Goal: Book appointment/travel/reservation

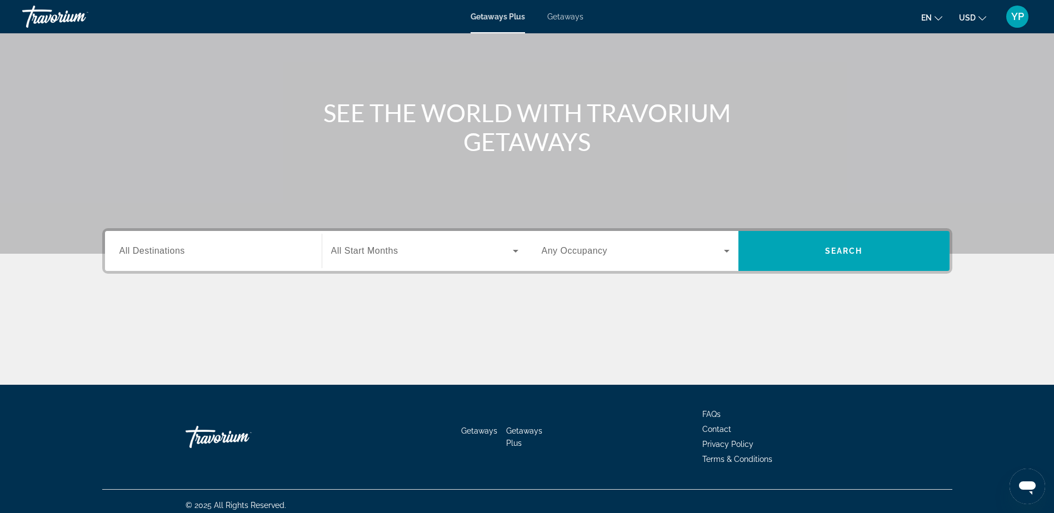
scroll to position [87, 0]
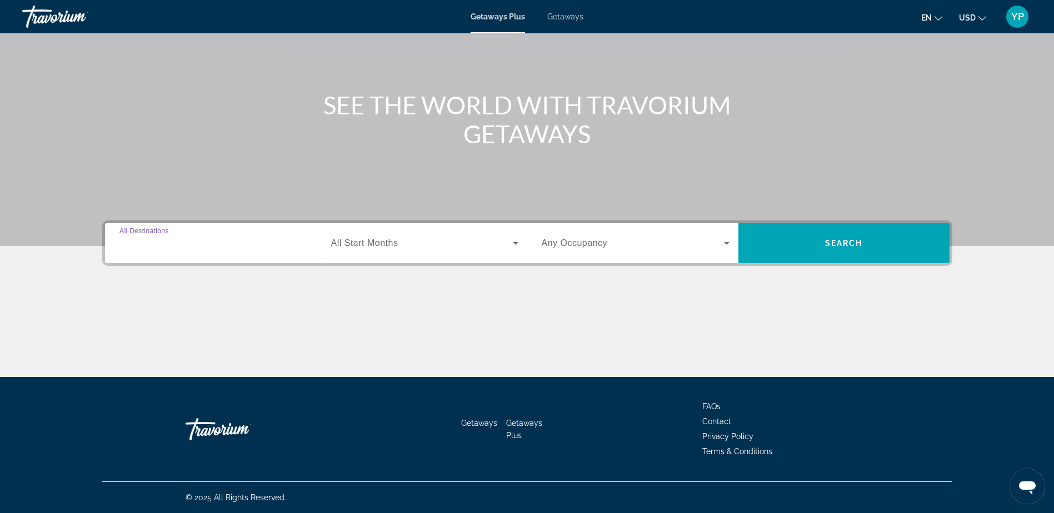
click at [304, 245] on input "Destination All Destinations" at bounding box center [213, 243] width 188 height 13
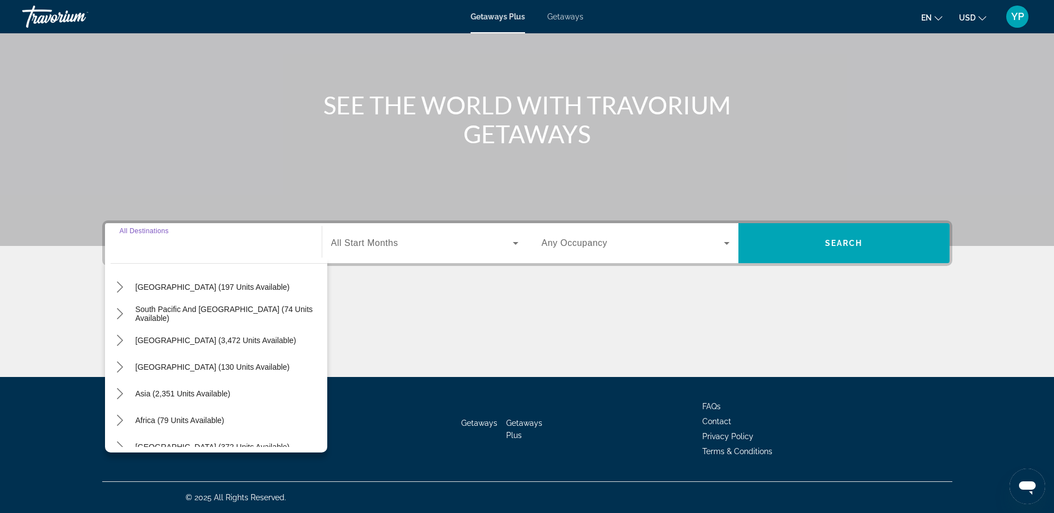
scroll to position [180, 0]
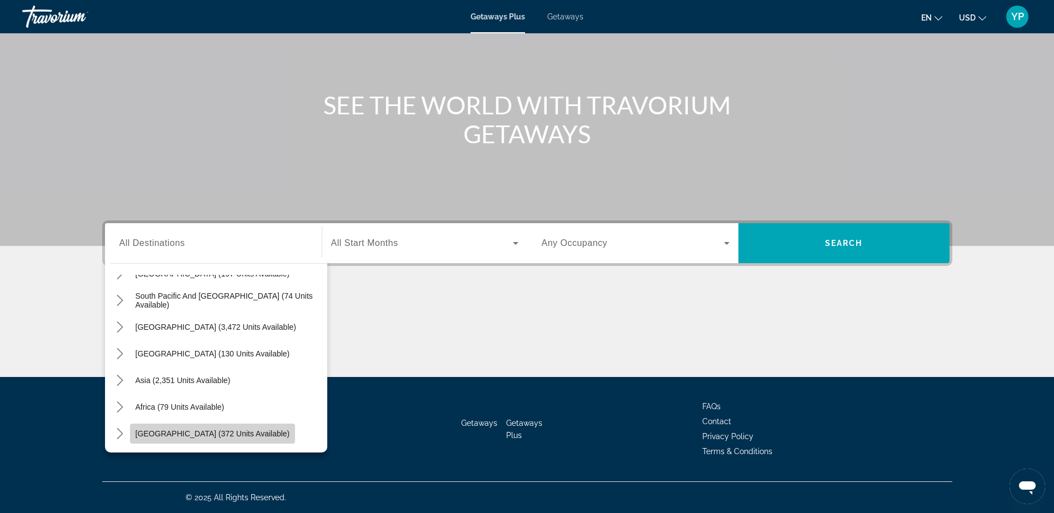
click at [241, 433] on span "[GEOGRAPHIC_DATA] (372 units available)" at bounding box center [213, 433] width 154 height 9
type input "**********"
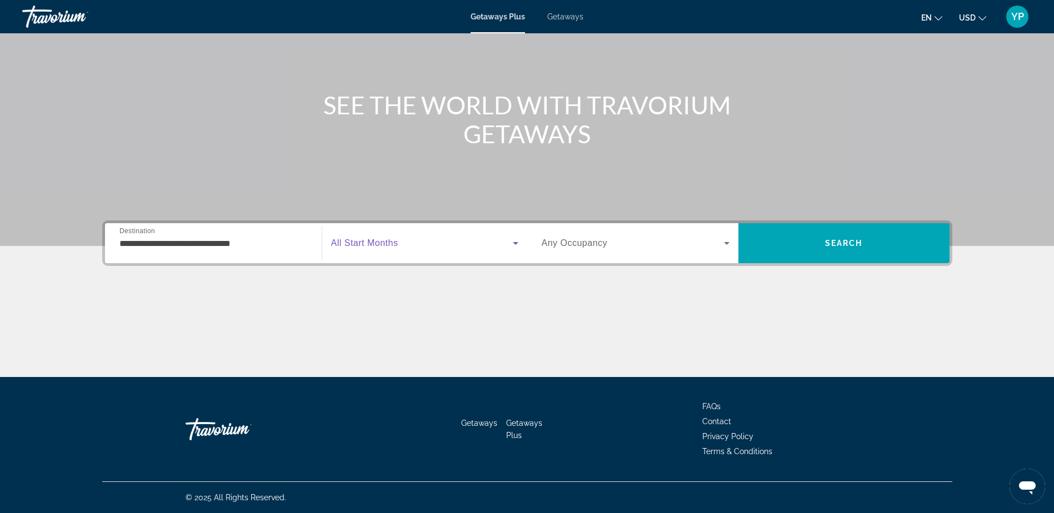
click at [512, 244] on icon "Search widget" at bounding box center [515, 243] width 13 height 13
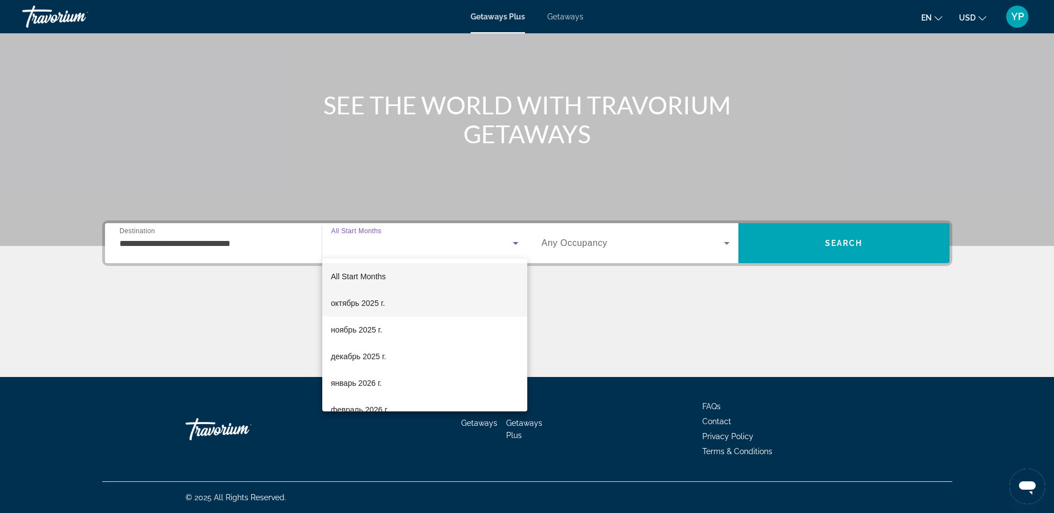
click at [409, 299] on mat-option "октябрь 2025 г." at bounding box center [424, 303] width 205 height 27
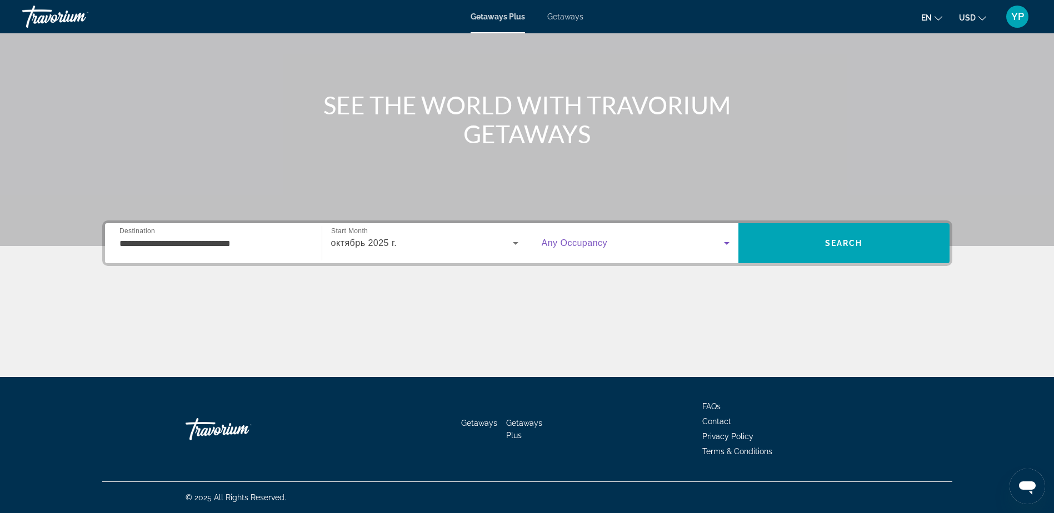
click at [726, 245] on icon "Search widget" at bounding box center [726, 243] width 13 height 13
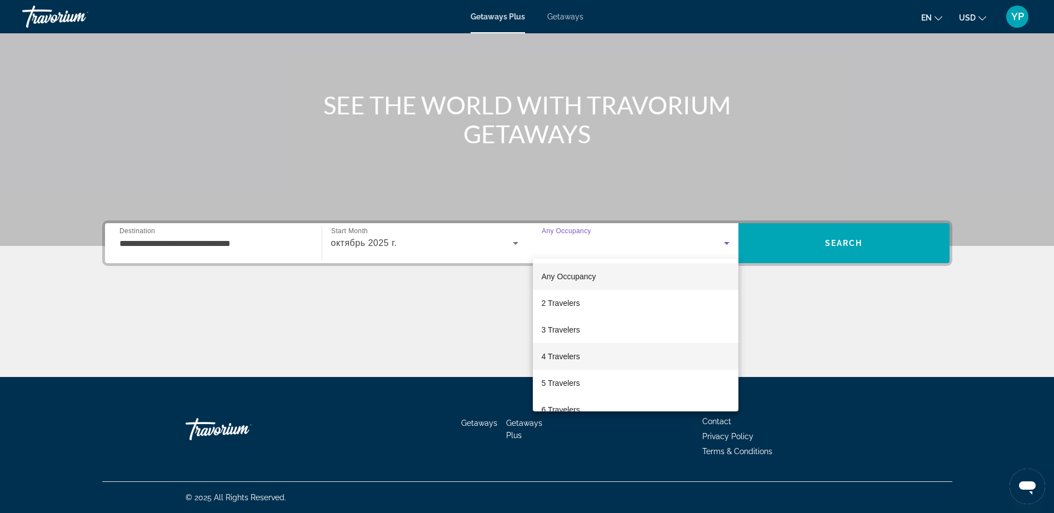
click at [581, 355] on mat-option "4 Travelers" at bounding box center [636, 356] width 206 height 27
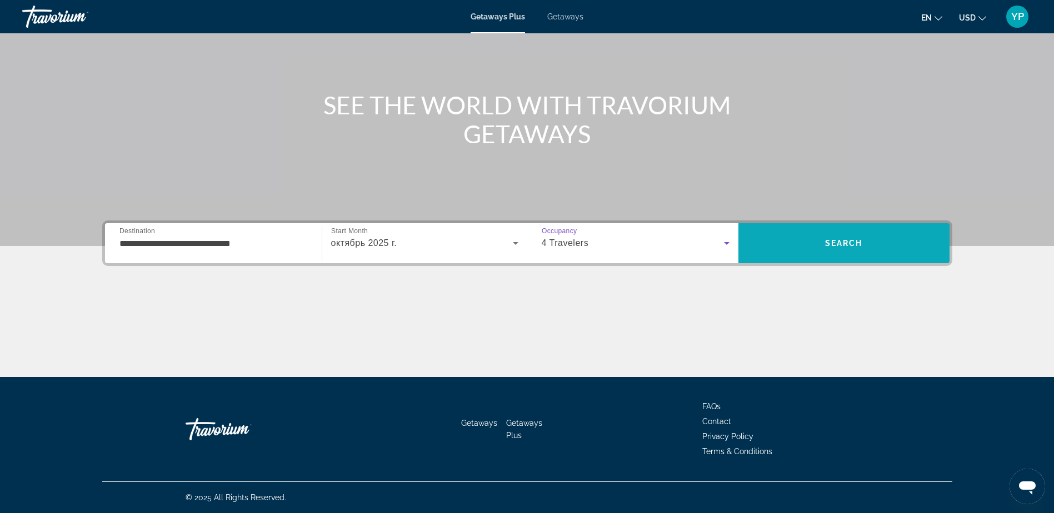
click at [848, 245] on span "Search" at bounding box center [844, 243] width 38 height 9
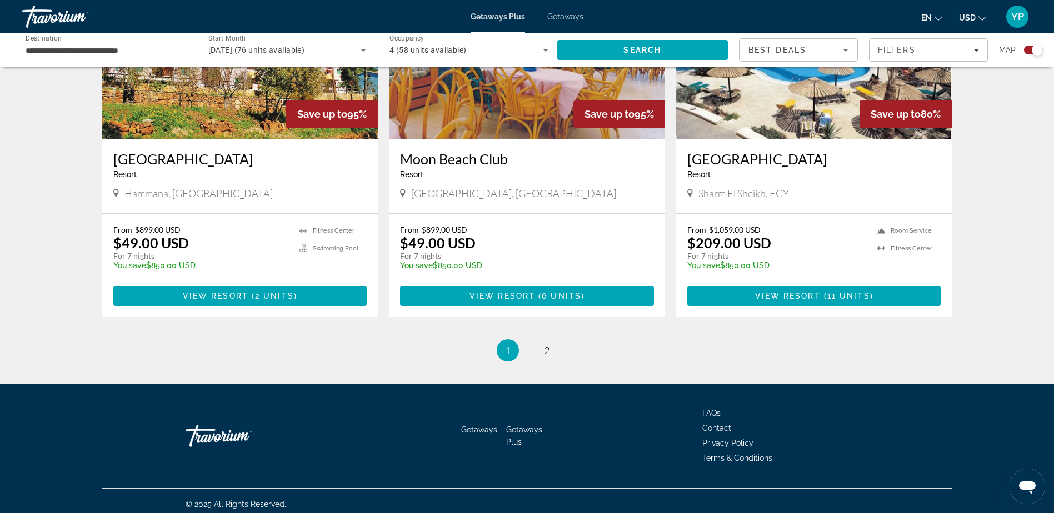
scroll to position [1628, 0]
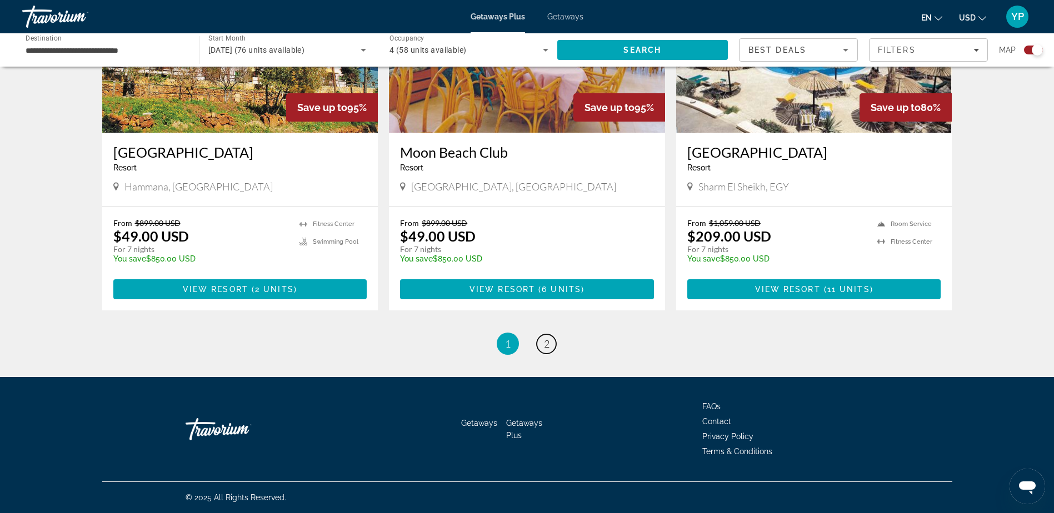
click at [544, 343] on span "2" at bounding box center [547, 344] width 6 height 12
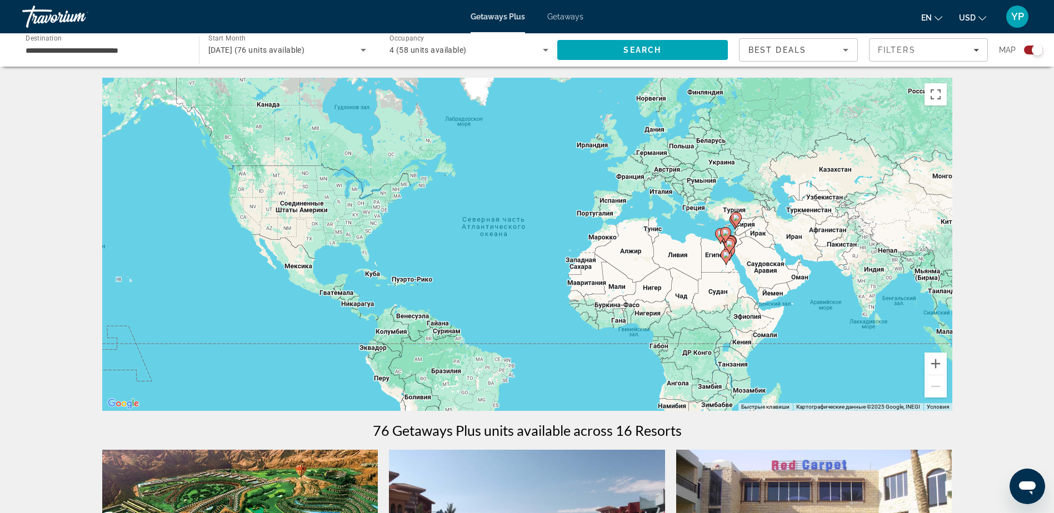
click at [143, 44] on input "**********" at bounding box center [105, 50] width 159 height 13
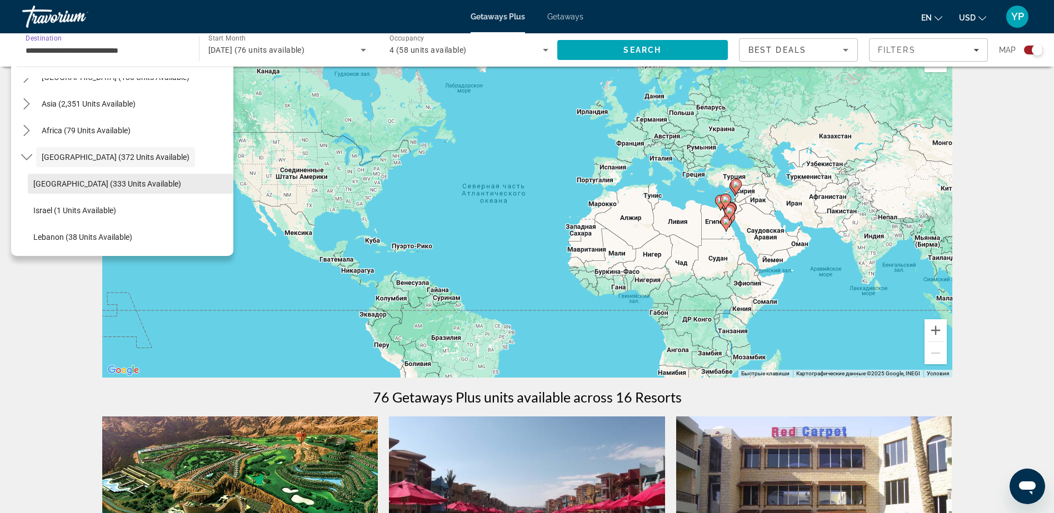
scroll to position [56, 0]
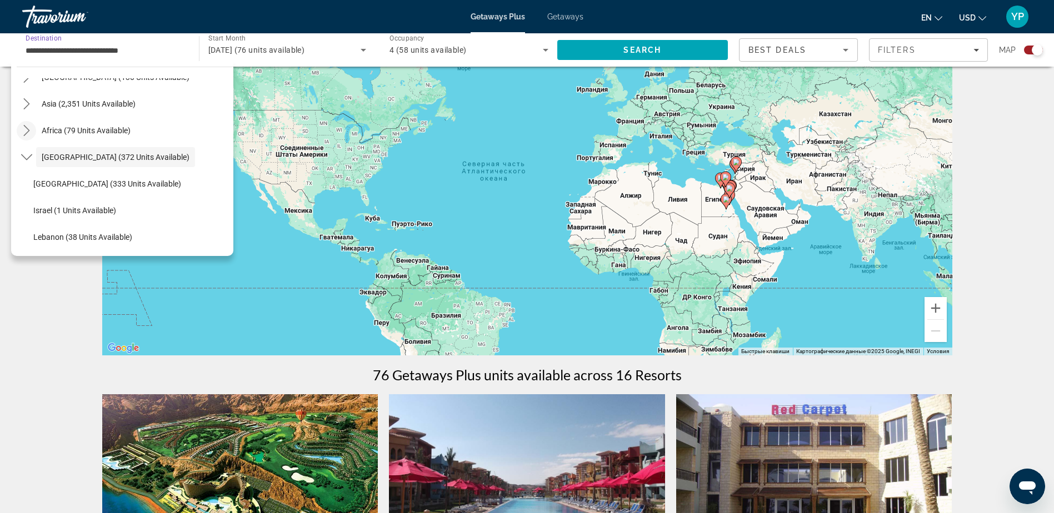
click at [28, 129] on icon "Toggle Africa (79 units available) submenu" at bounding box center [26, 130] width 6 height 11
click at [27, 126] on icon "Toggle Africa (79 units available) submenu" at bounding box center [26, 130] width 11 height 11
click at [25, 106] on icon "Toggle Asia (2,351 units available) submenu" at bounding box center [26, 103] width 11 height 11
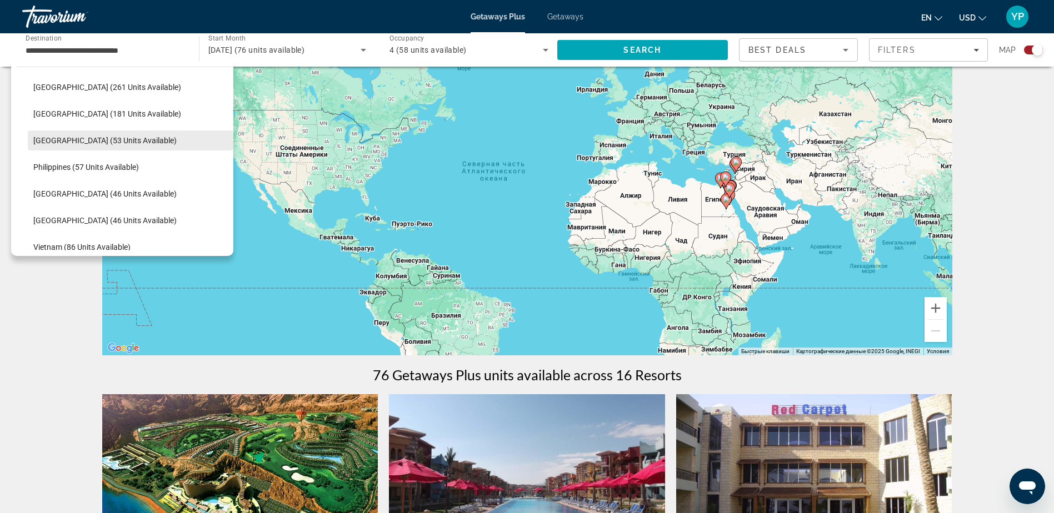
scroll to position [439, 0]
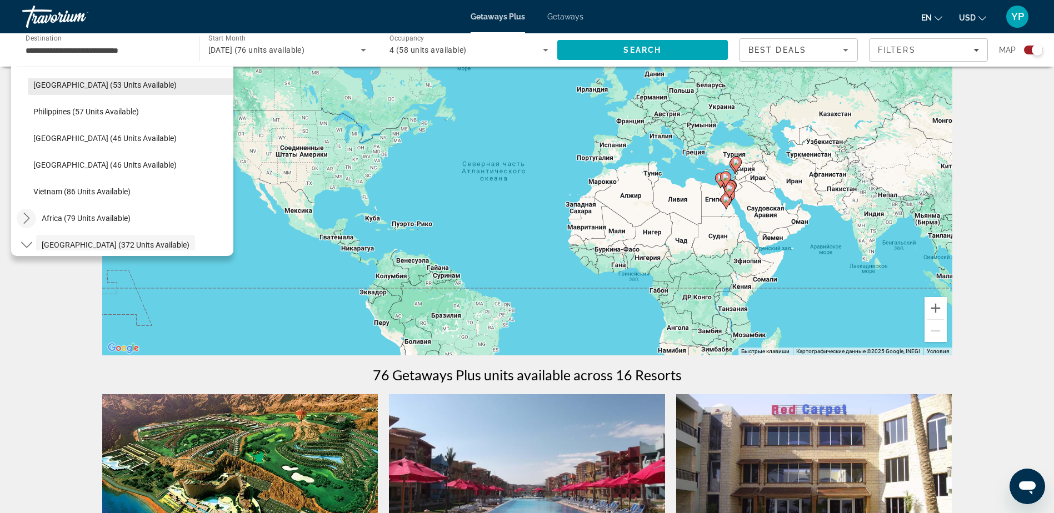
click at [96, 83] on span "[GEOGRAPHIC_DATA] (53 units available)" at bounding box center [104, 85] width 143 height 9
type input "**********"
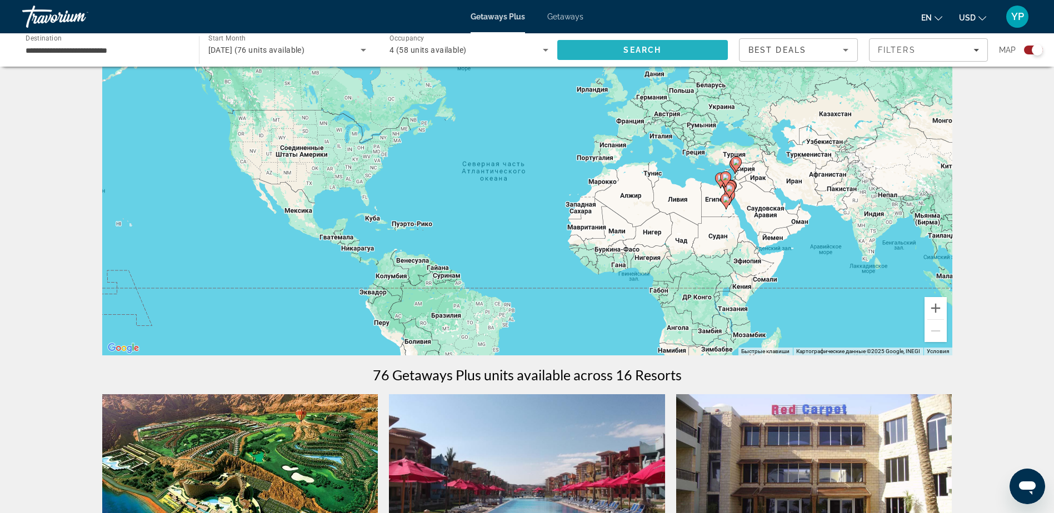
click at [604, 52] on span "Search" at bounding box center [642, 50] width 171 height 27
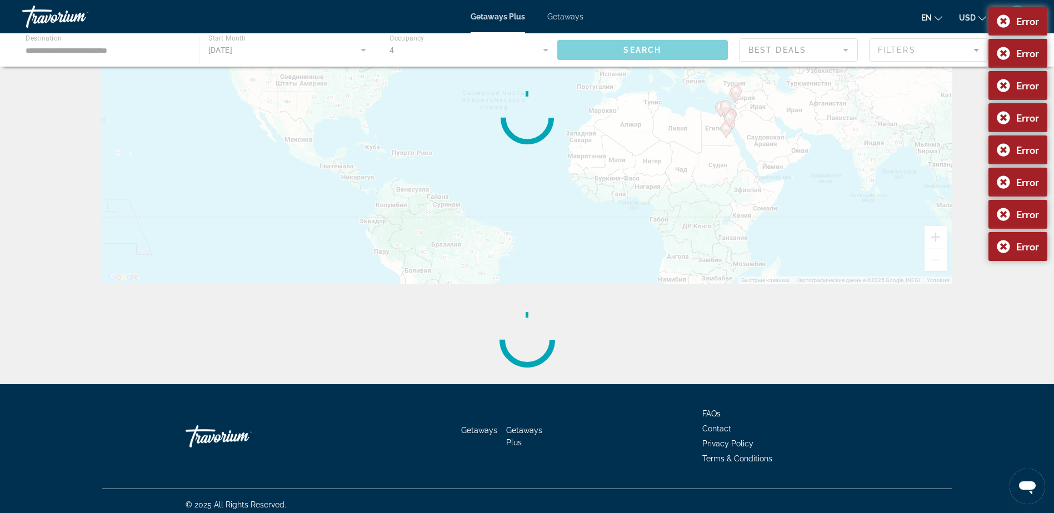
scroll to position [134, 0]
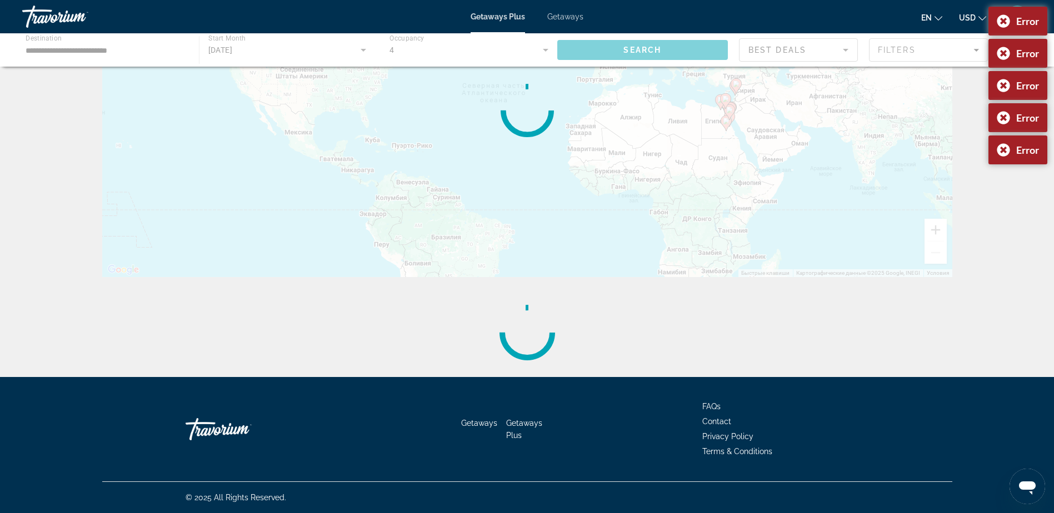
click at [925, 310] on div "Main content" at bounding box center [527, 332] width 850 height 89
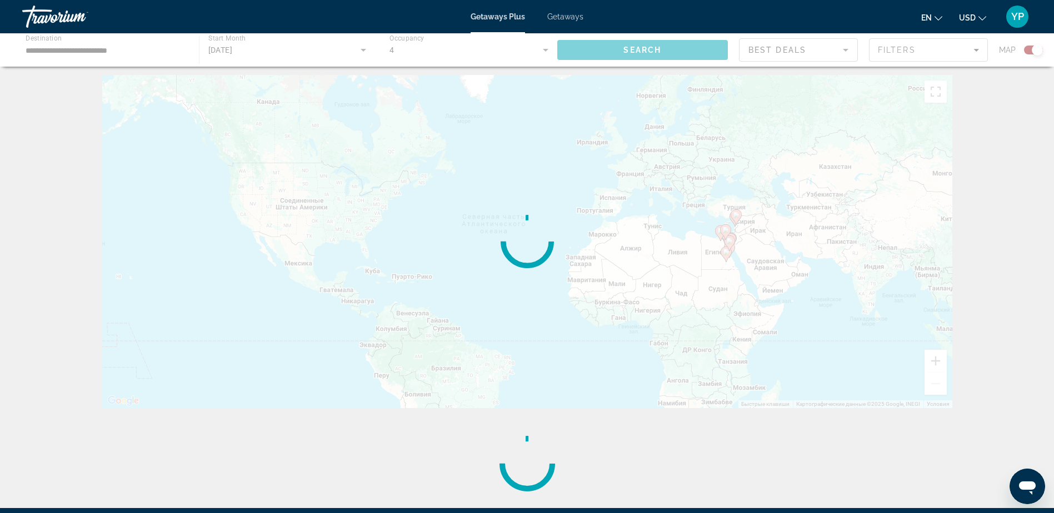
scroll to position [0, 0]
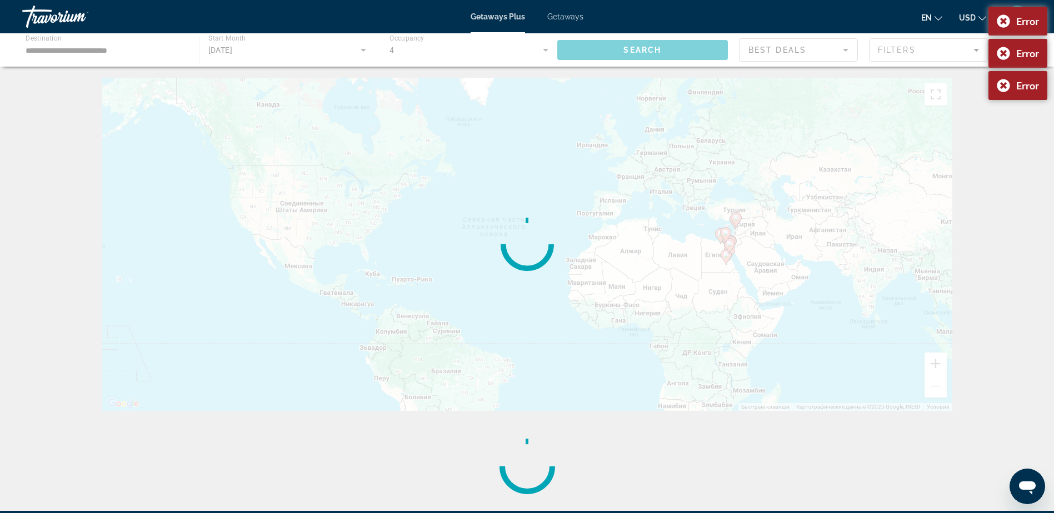
click at [554, 48] on div "Main content" at bounding box center [527, 49] width 1054 height 33
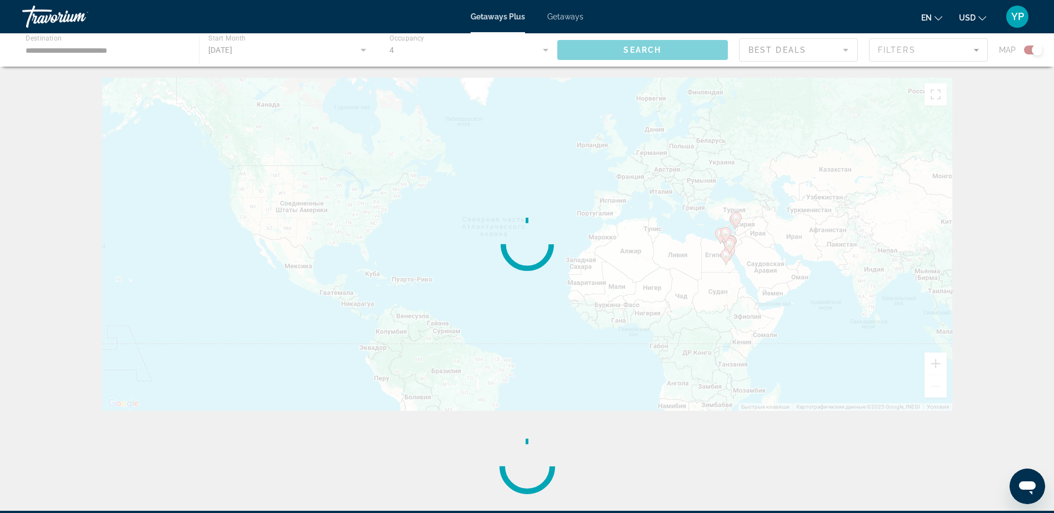
click at [1008, 254] on div "← Переместить влево → Переместить вправо ↑ Переместить вверх ↓ Переместить вниз…" at bounding box center [527, 294] width 1054 height 433
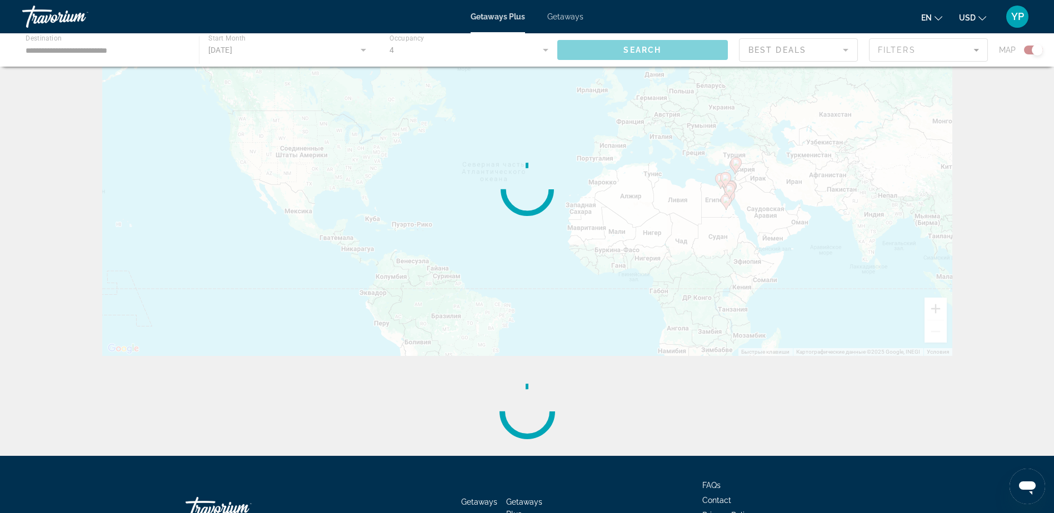
scroll to position [56, 0]
click at [825, 494] on li "Contact" at bounding box center [785, 499] width 167 height 12
click at [160, 42] on div "Main content" at bounding box center [527, 49] width 1054 height 33
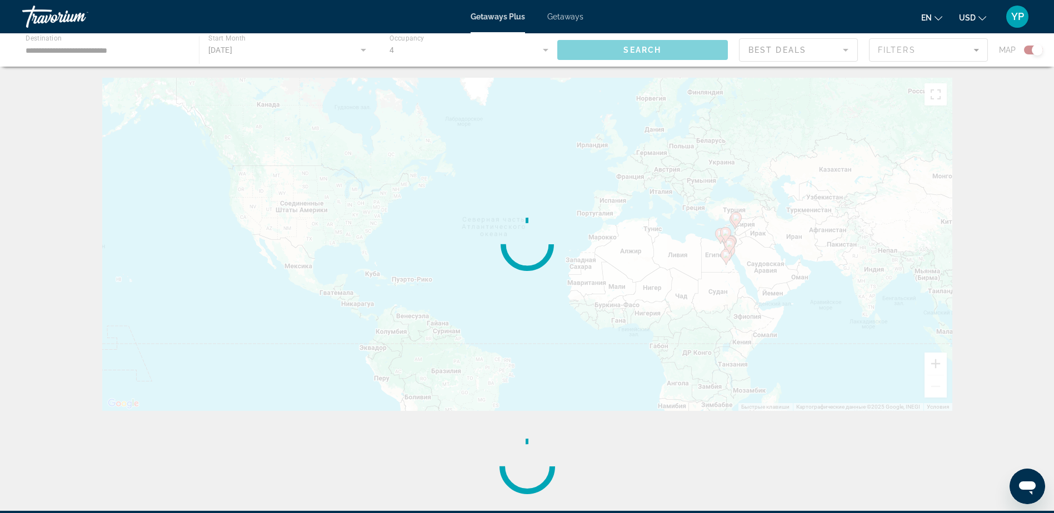
click at [623, 48] on div "Main content" at bounding box center [527, 49] width 1054 height 33
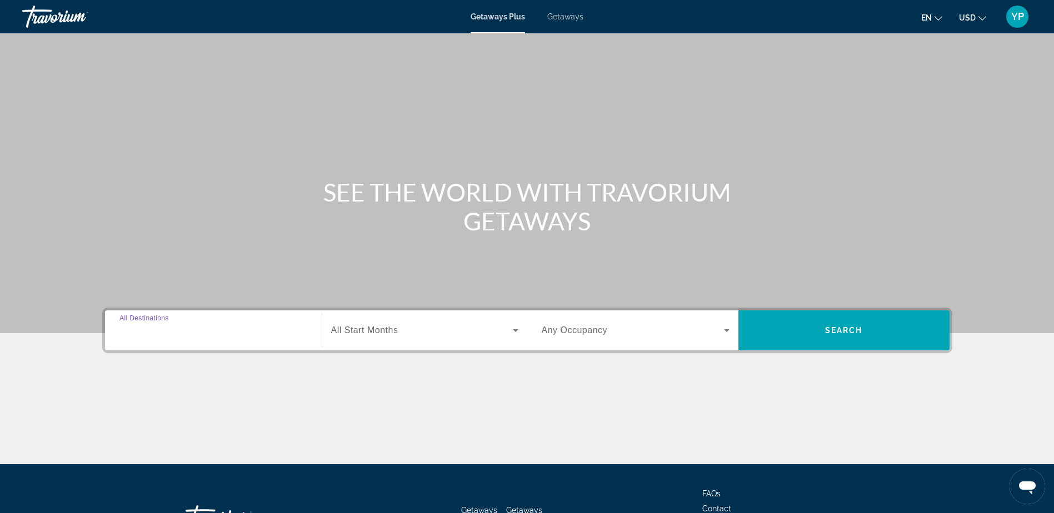
click at [199, 332] on input "Destination All Destinations" at bounding box center [213, 330] width 188 height 13
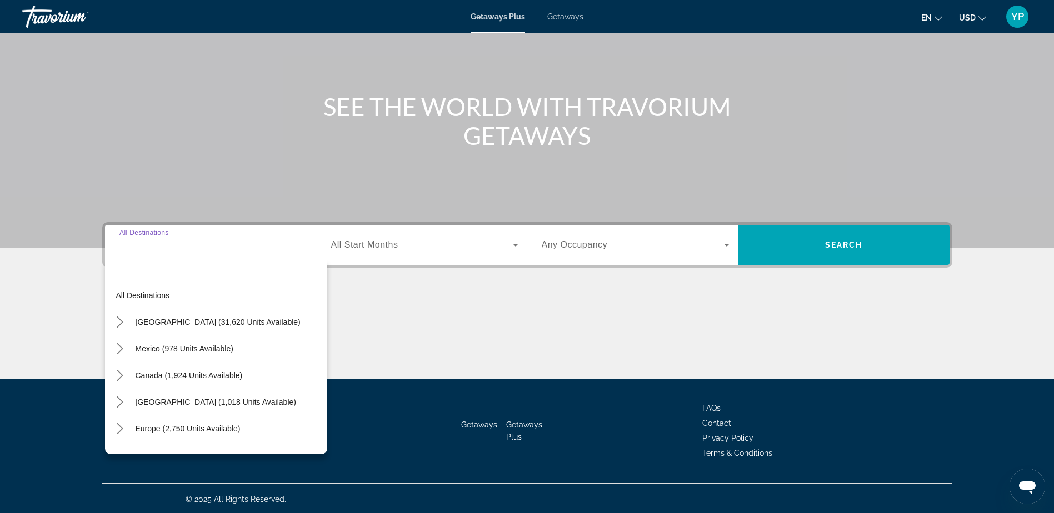
scroll to position [87, 0]
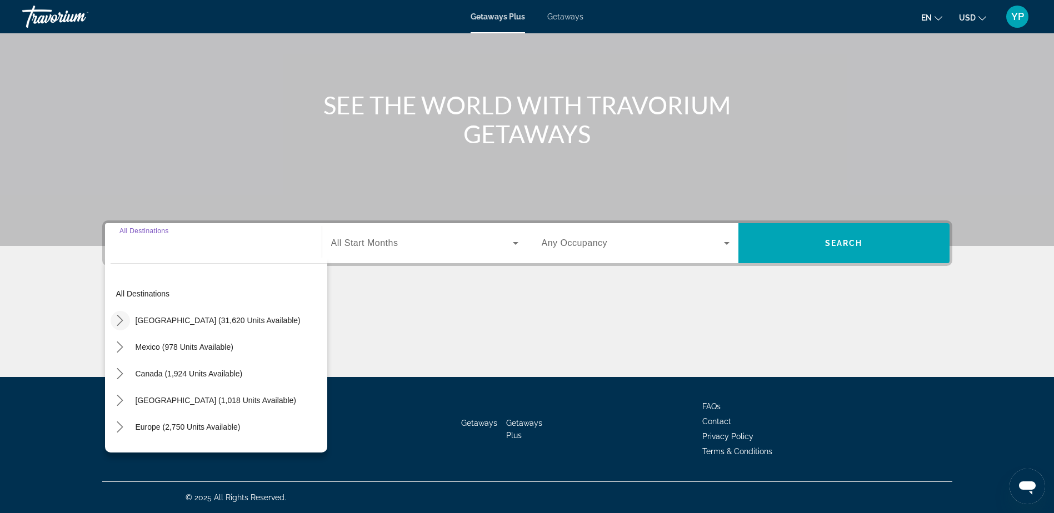
click at [116, 320] on icon "Toggle United States (31,620 units available) submenu" at bounding box center [119, 320] width 11 height 11
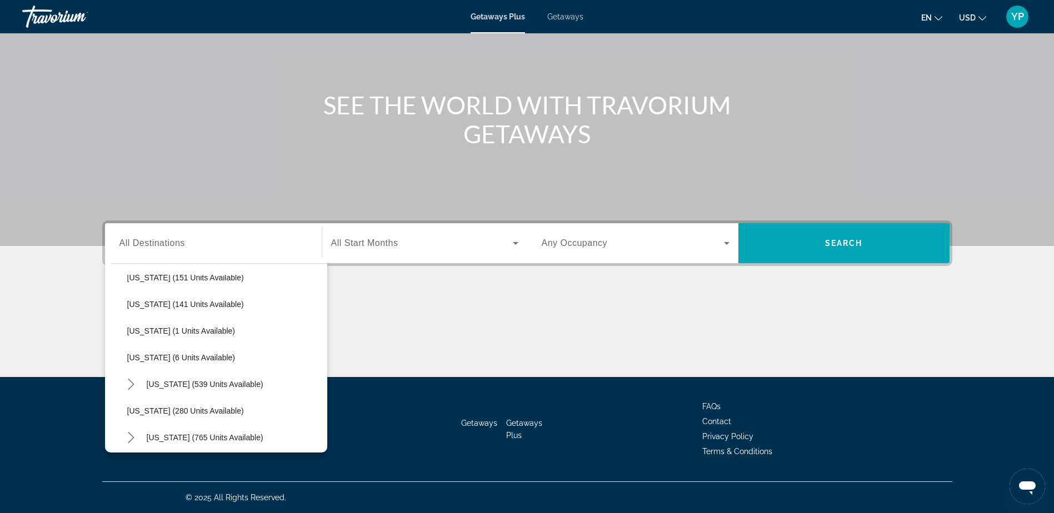
scroll to position [310, 0]
click at [127, 383] on icon "Toggle Maine (539 units available) submenu" at bounding box center [131, 383] width 11 height 11
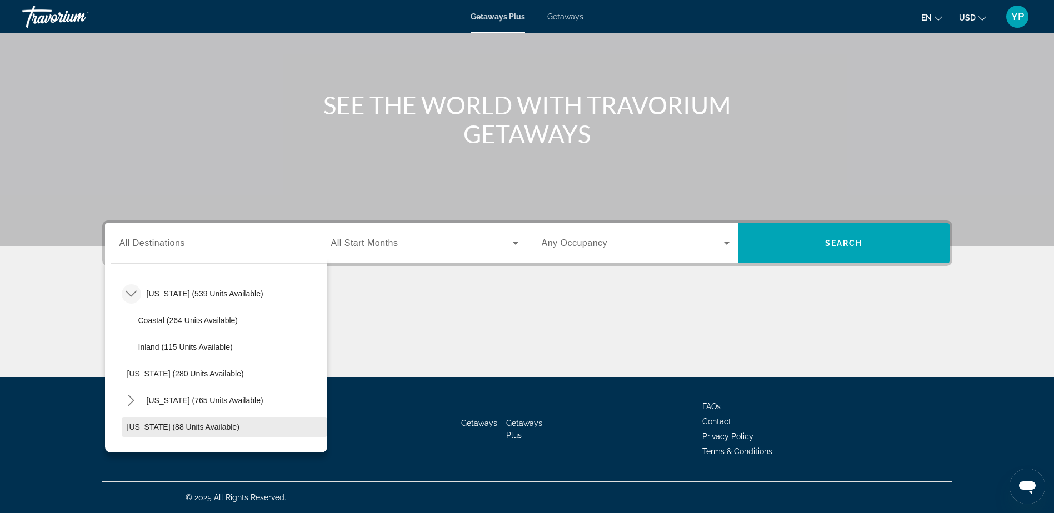
scroll to position [421, 0]
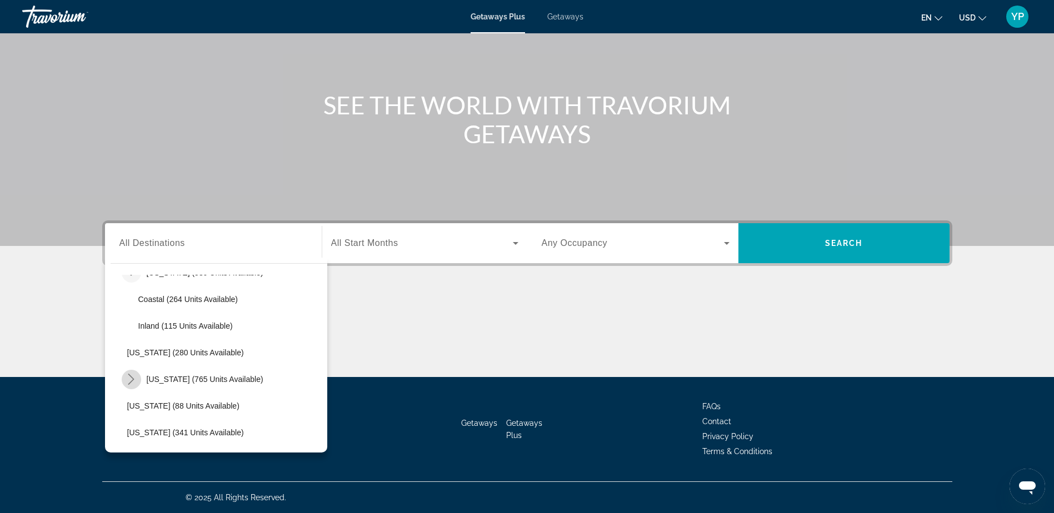
click at [129, 379] on icon "Toggle Massachusetts (765 units available) submenu" at bounding box center [131, 379] width 11 height 11
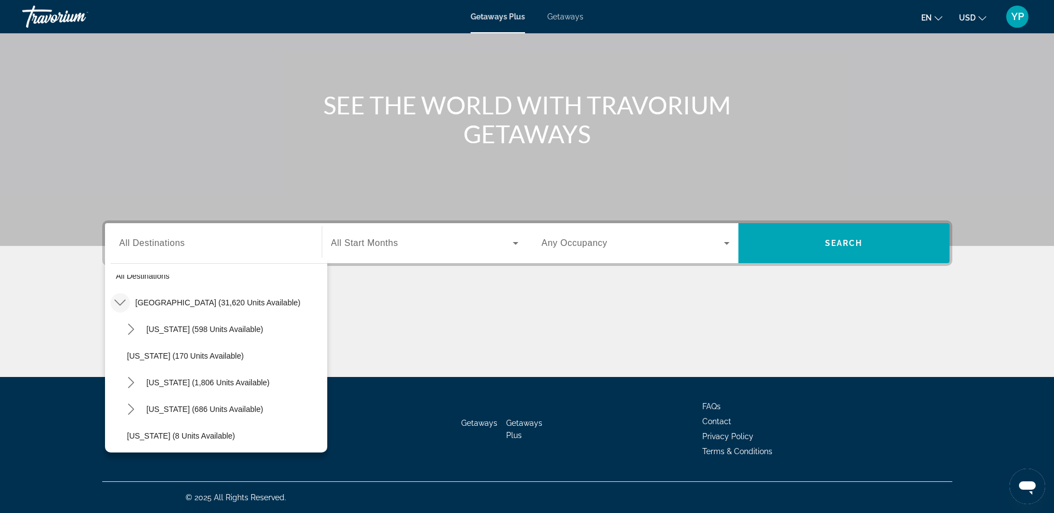
scroll to position [0, 0]
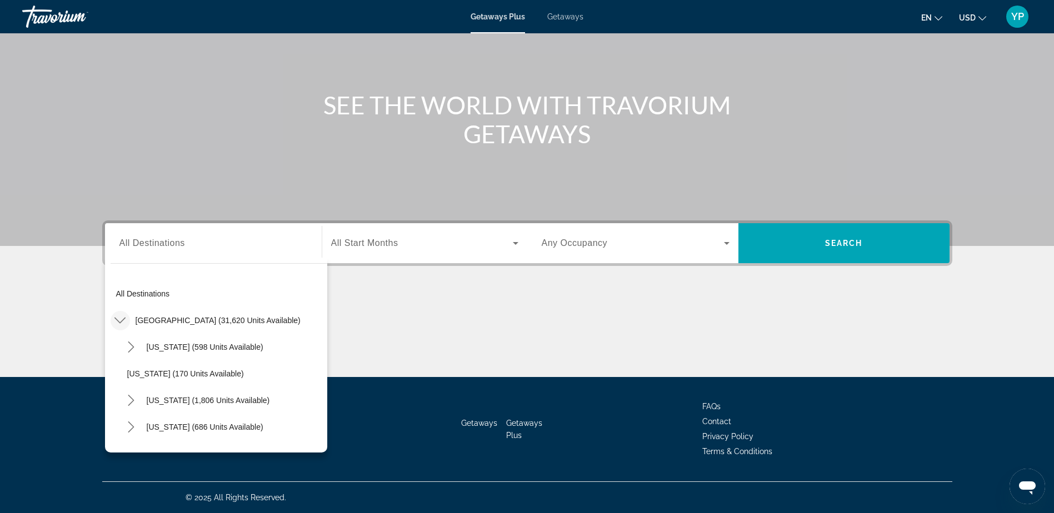
click at [123, 315] on icon "Toggle United States (31,620 units available) submenu" at bounding box center [119, 320] width 11 height 11
click at [117, 343] on icon "Toggle Caribbean & Atlantic Islands (1,018 units available) submenu" at bounding box center [119, 344] width 11 height 11
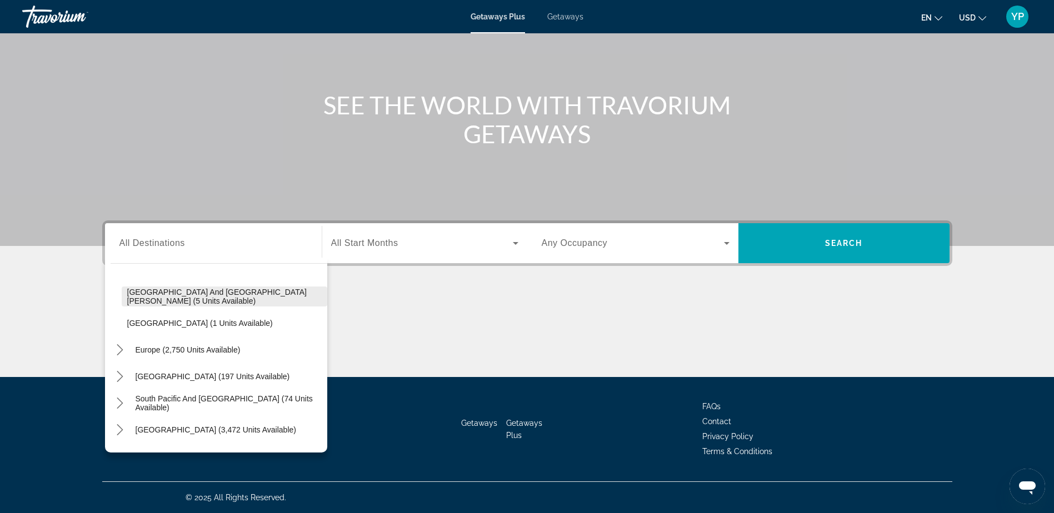
scroll to position [211, 0]
click at [121, 400] on icon "Toggle South Pacific and Oceania (74 units available) submenu" at bounding box center [119, 402] width 11 height 11
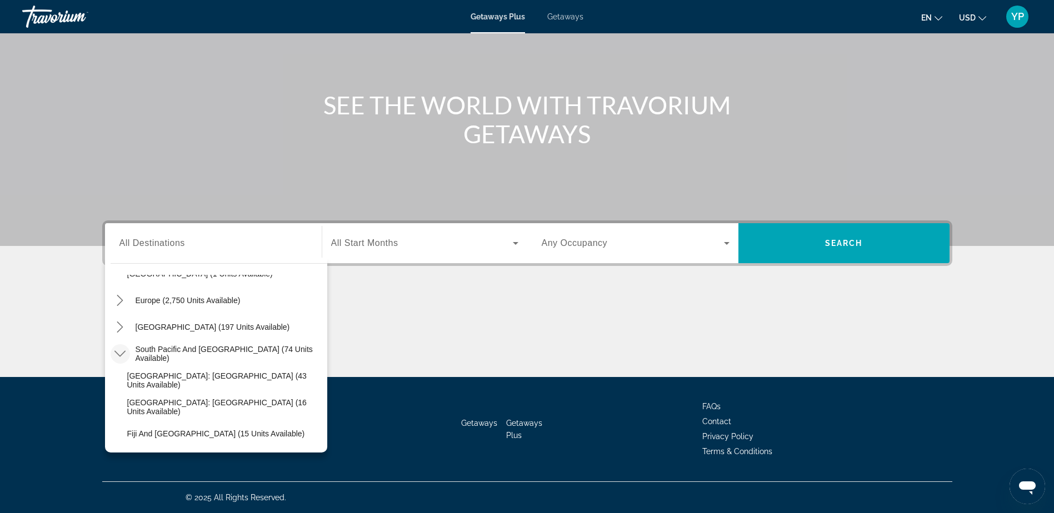
click at [119, 353] on icon "Toggle South Pacific and Oceania (74 units available) submenu" at bounding box center [119, 353] width 11 height 11
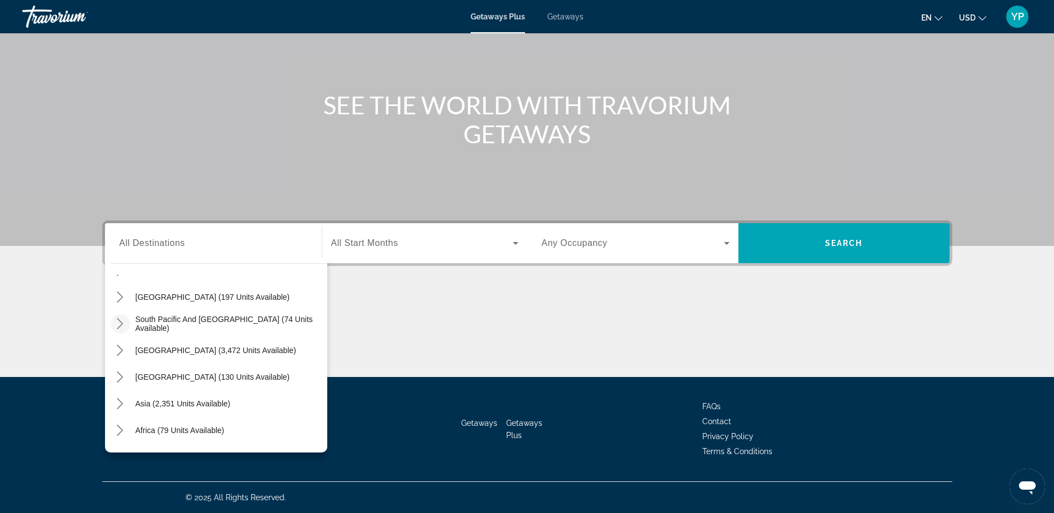
scroll to position [313, 0]
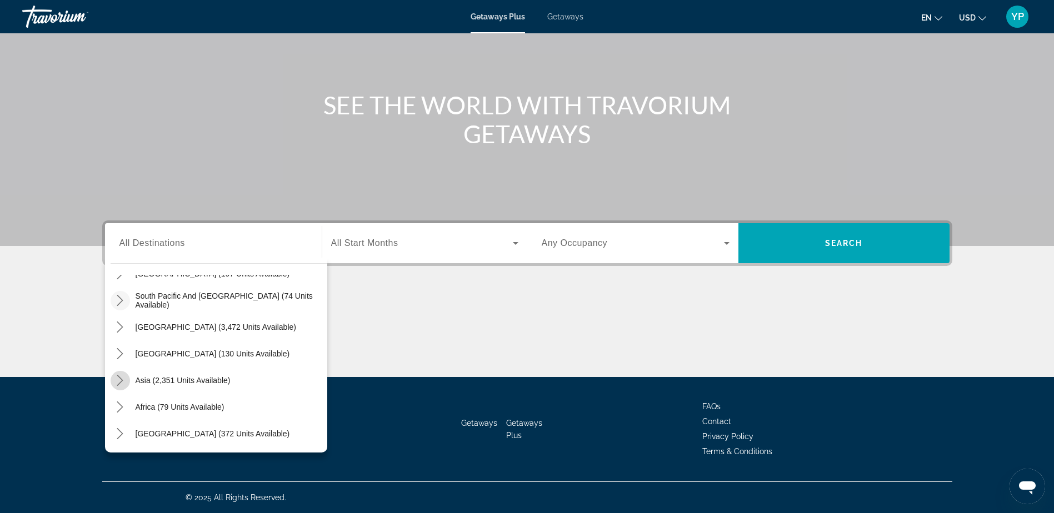
click at [120, 383] on icon "Toggle Asia (2,351 units available) submenu" at bounding box center [120, 380] width 6 height 11
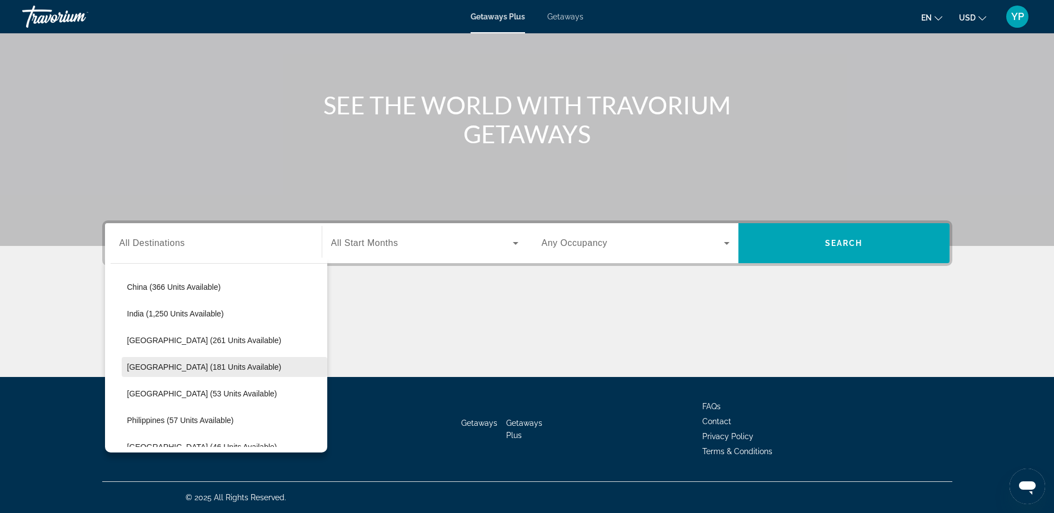
scroll to position [461, 0]
click at [192, 388] on span "[GEOGRAPHIC_DATA] (53 units available)" at bounding box center [202, 392] width 150 height 9
type input "**********"
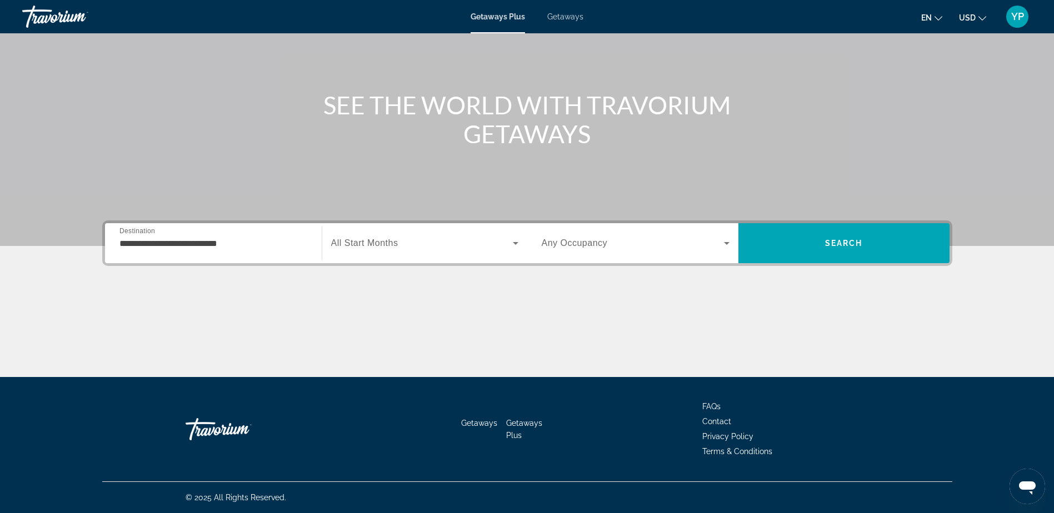
click at [458, 250] on div "Search widget" at bounding box center [424, 243] width 187 height 31
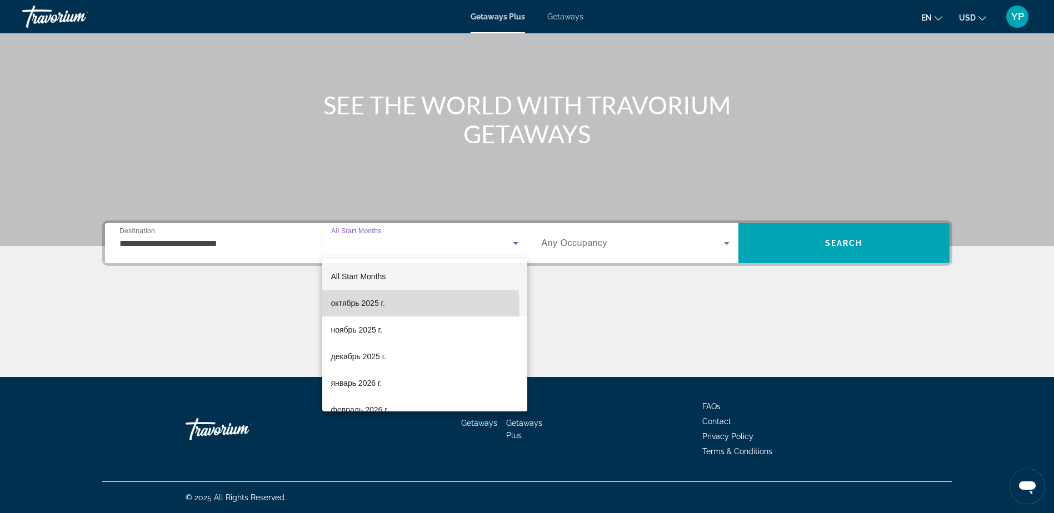
click at [381, 307] on span "октябрь 2025 г." at bounding box center [358, 303] width 54 height 13
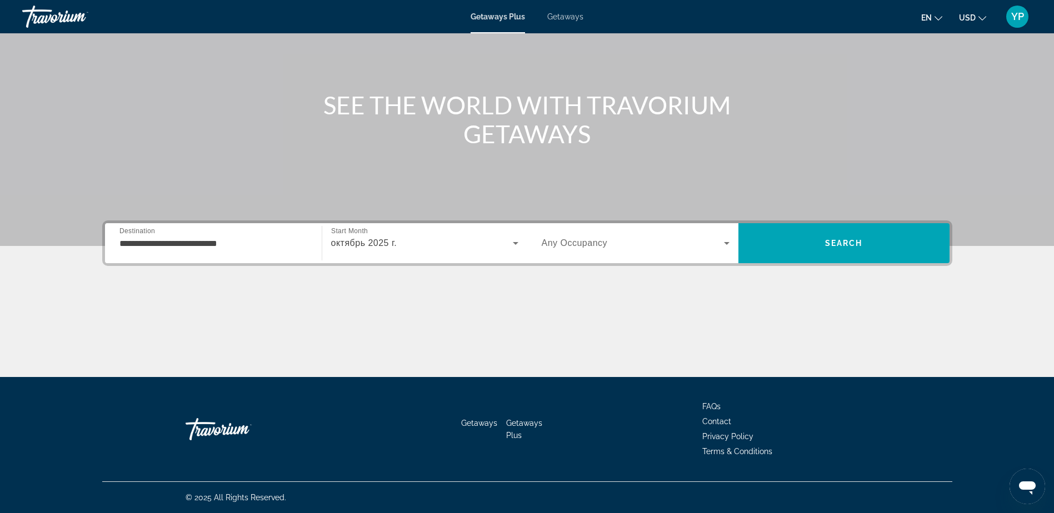
click at [595, 245] on span "Any Occupancy" at bounding box center [575, 242] width 66 height 9
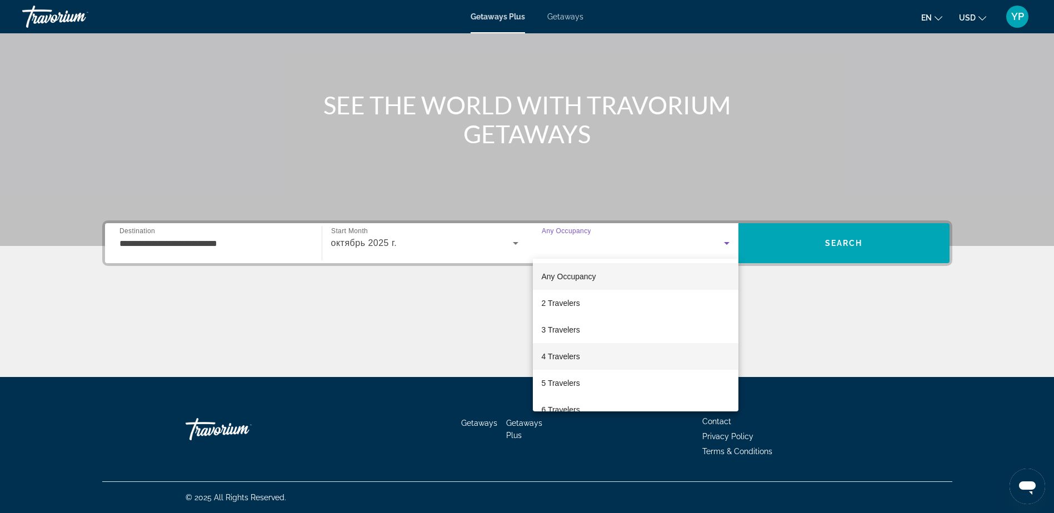
click at [569, 352] on span "4 Travelers" at bounding box center [561, 356] width 38 height 13
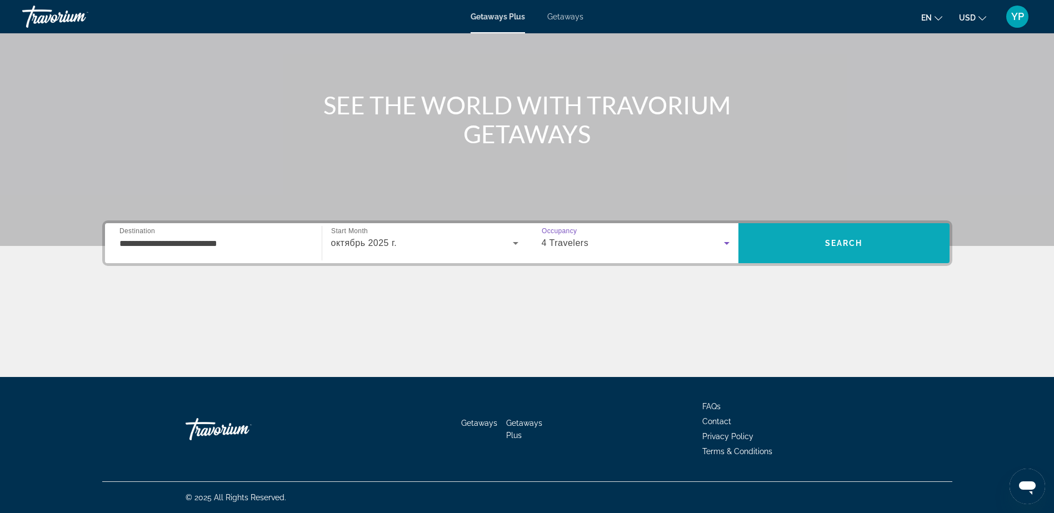
click at [865, 240] on span "Search" at bounding box center [843, 243] width 211 height 27
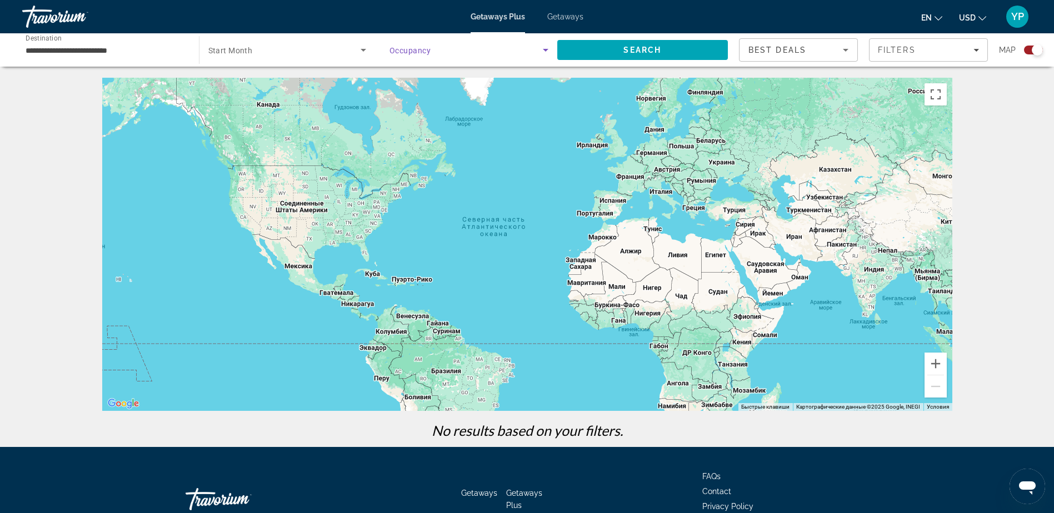
click at [533, 52] on span "Search widget" at bounding box center [465, 49] width 153 height 13
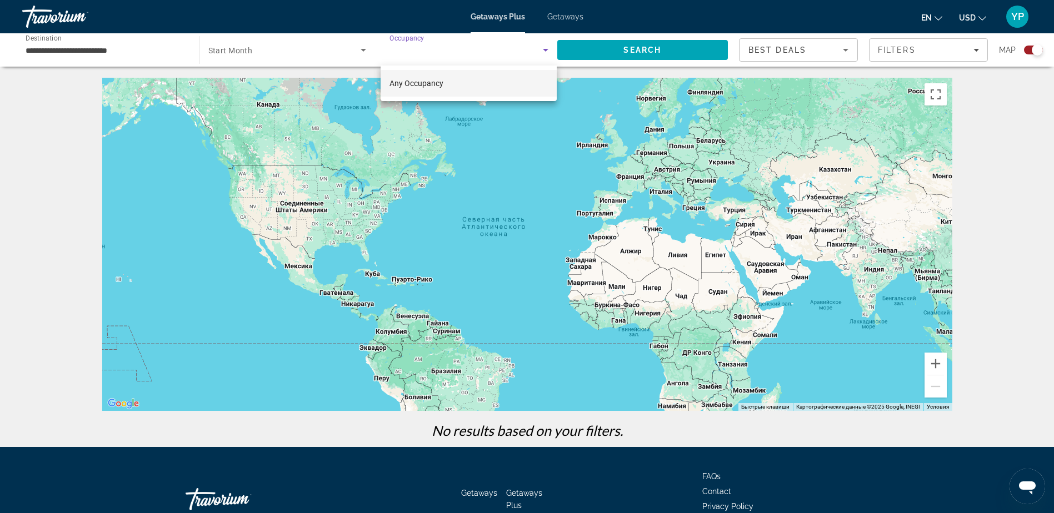
click at [337, 53] on div at bounding box center [527, 256] width 1054 height 513
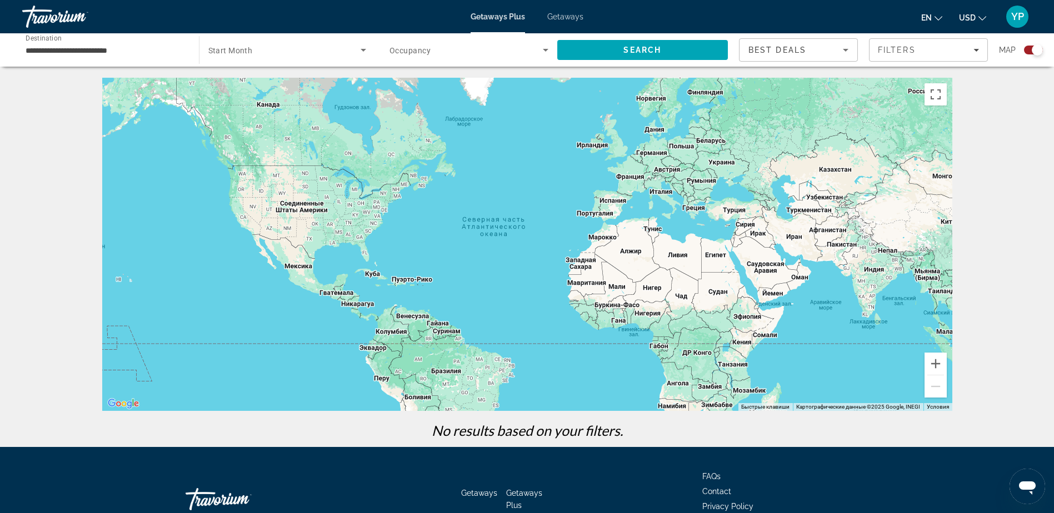
click at [351, 51] on span "Search widget" at bounding box center [284, 49] width 153 height 13
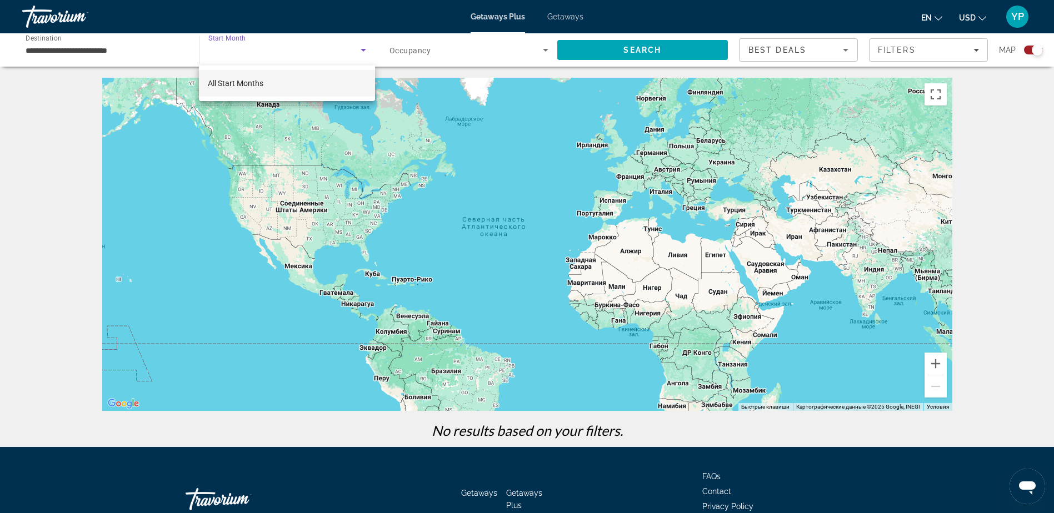
click at [817, 46] on div at bounding box center [527, 256] width 1054 height 513
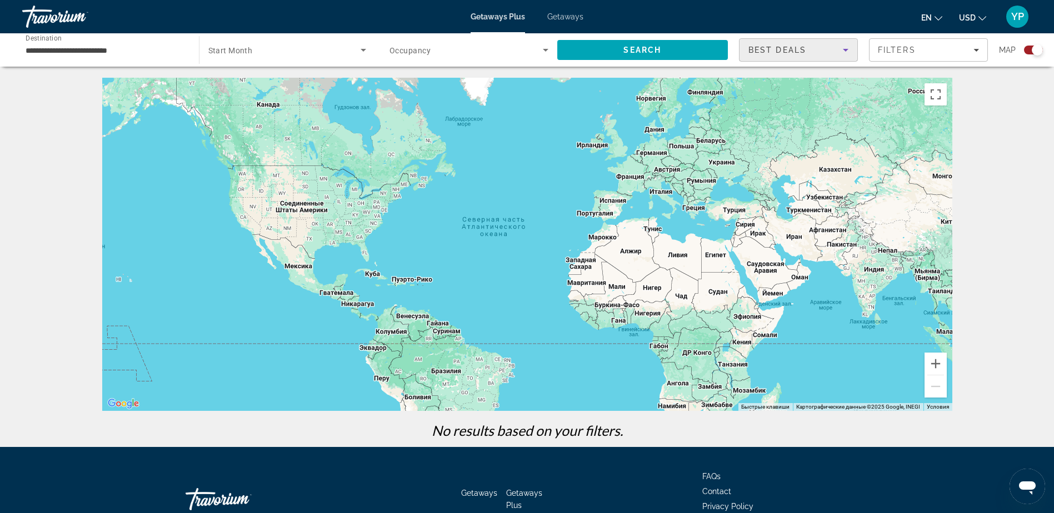
click at [835, 50] on div "Best Deals" at bounding box center [795, 49] width 94 height 13
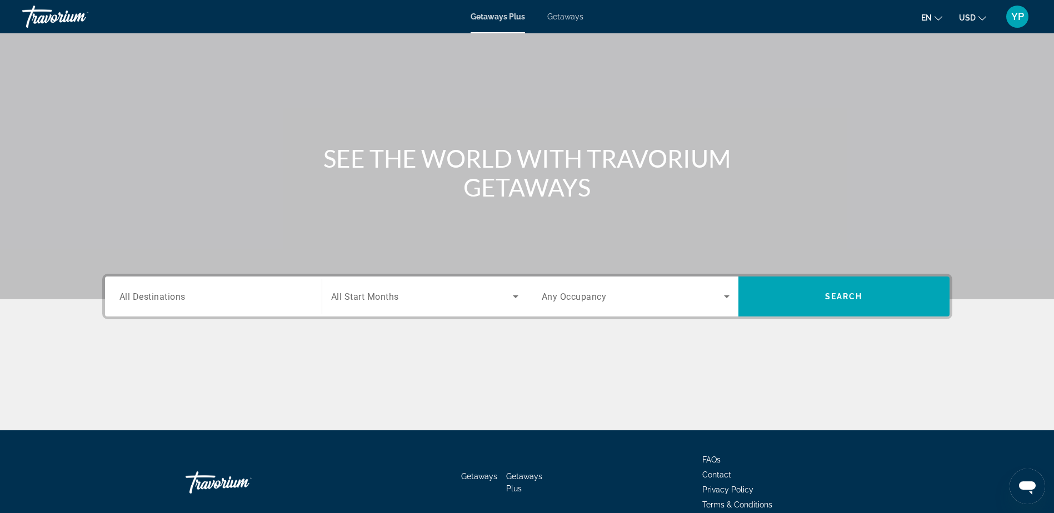
scroll to position [87, 0]
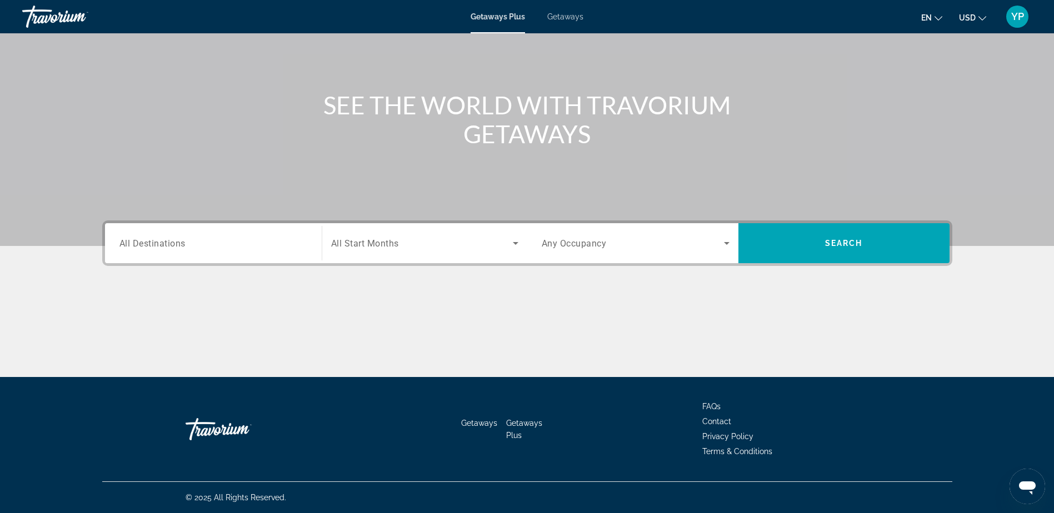
click at [248, 237] on input "Destination All Destinations" at bounding box center [213, 243] width 188 height 13
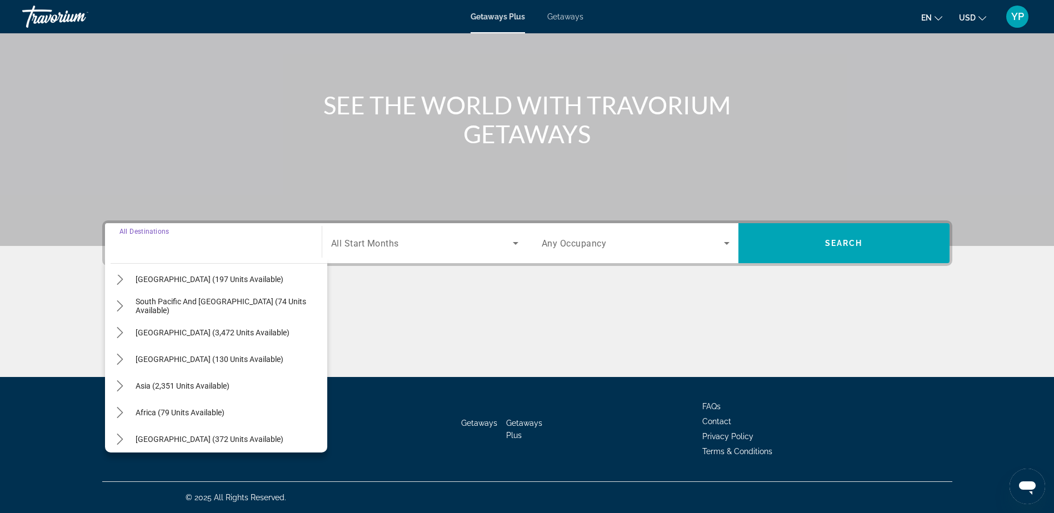
scroll to position [180, 0]
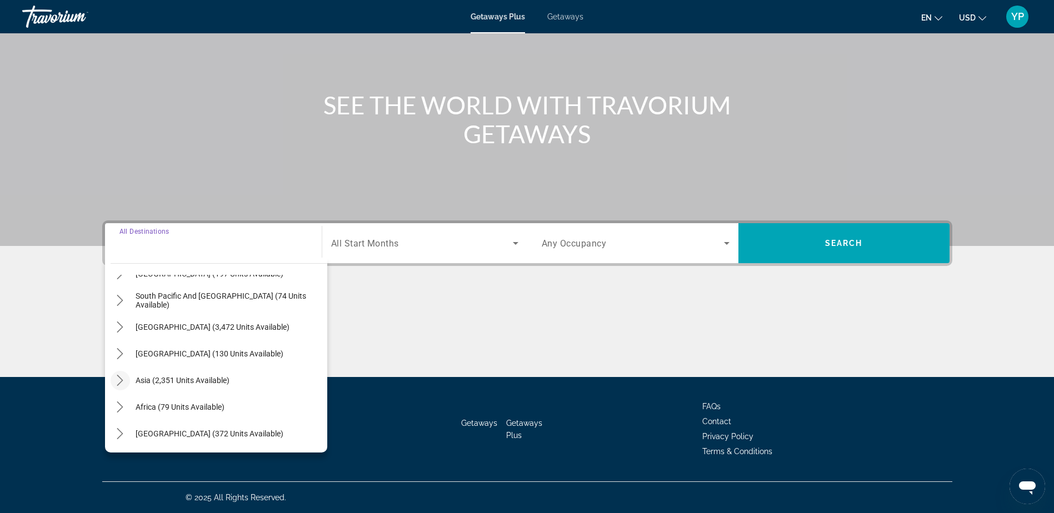
click at [123, 381] on icon "Toggle Asia (2,351 units available) submenu" at bounding box center [119, 380] width 11 height 11
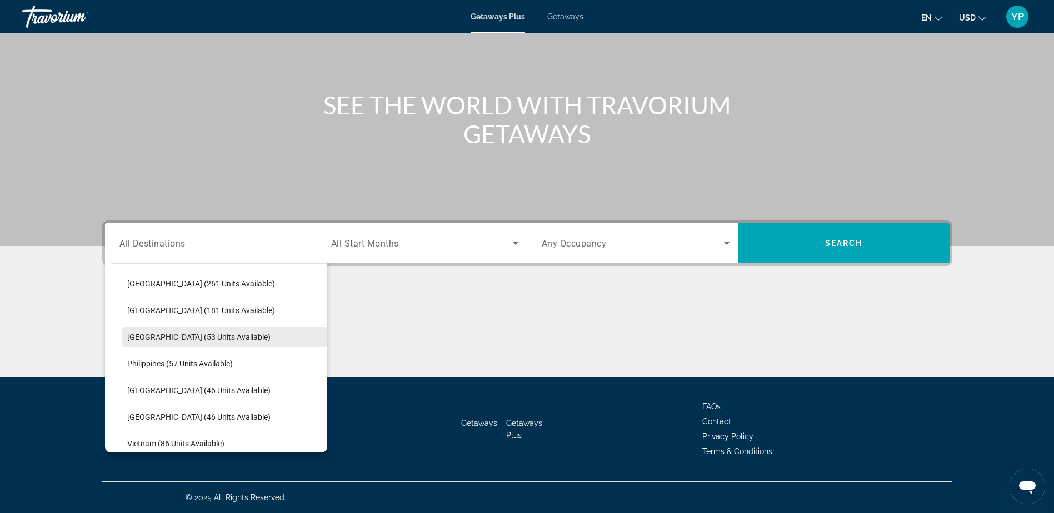
scroll to position [439, 0]
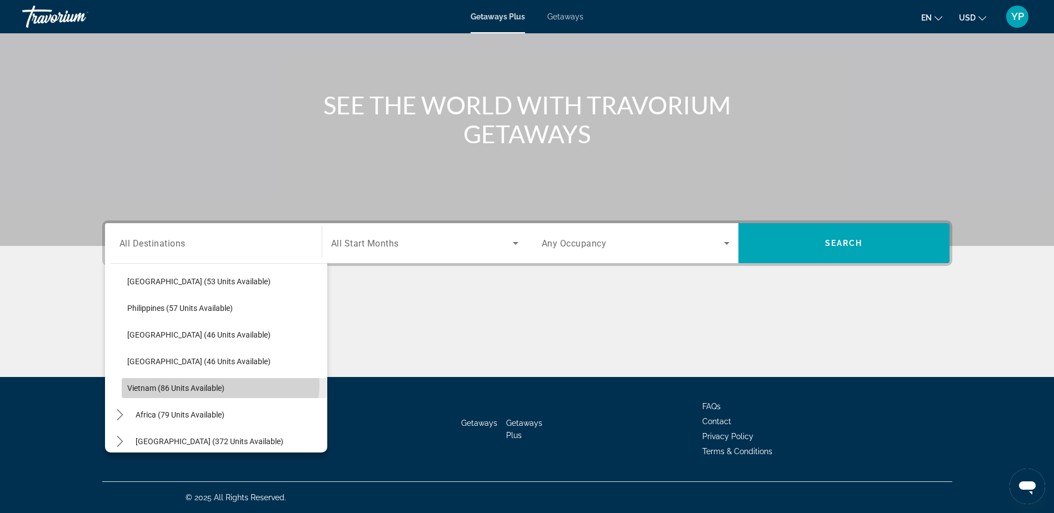
click at [206, 384] on span "Vietnam (86 units available)" at bounding box center [175, 388] width 97 height 9
type input "**********"
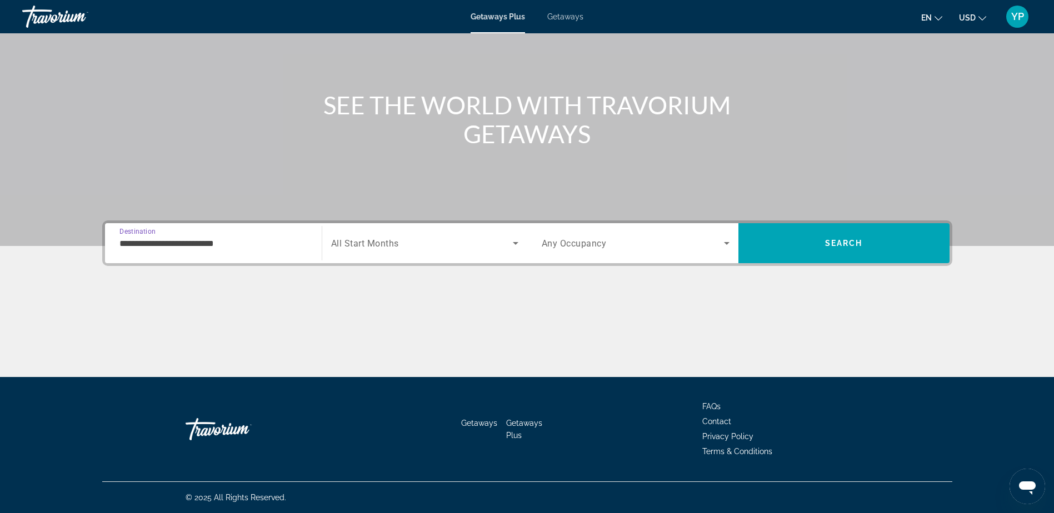
click at [482, 250] on div "Search widget" at bounding box center [424, 243] width 187 height 31
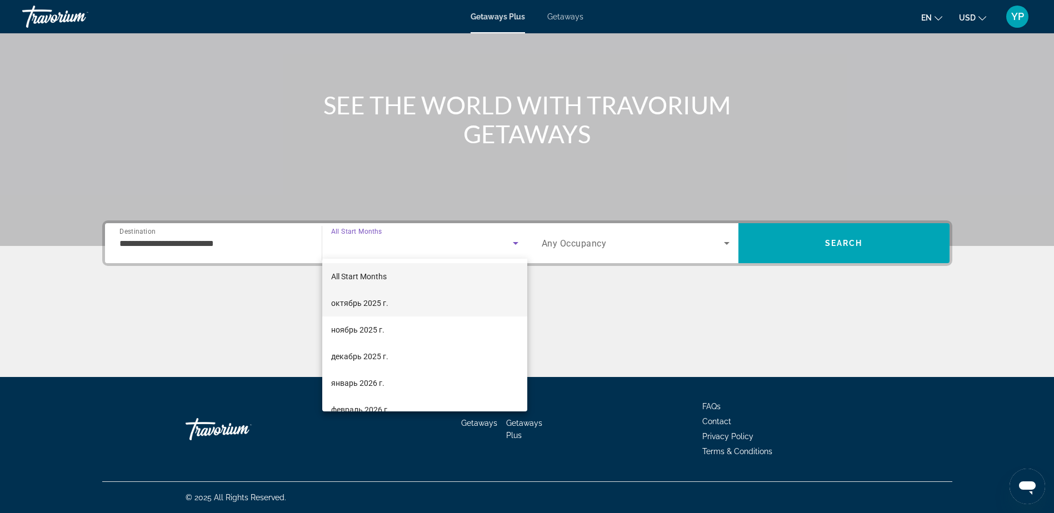
click at [424, 303] on mat-option "октябрь 2025 г." at bounding box center [424, 303] width 205 height 27
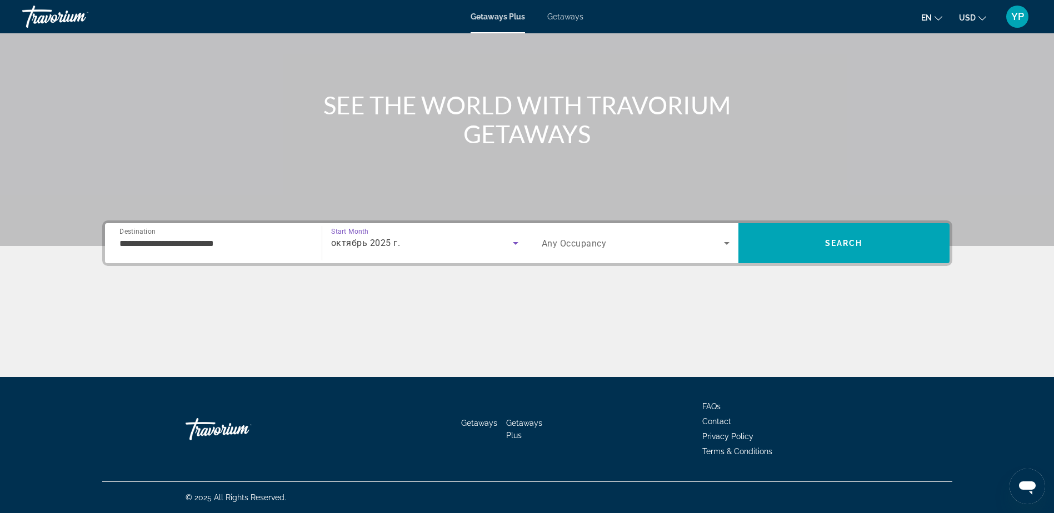
click at [687, 249] on span "Search widget" at bounding box center [633, 243] width 182 height 13
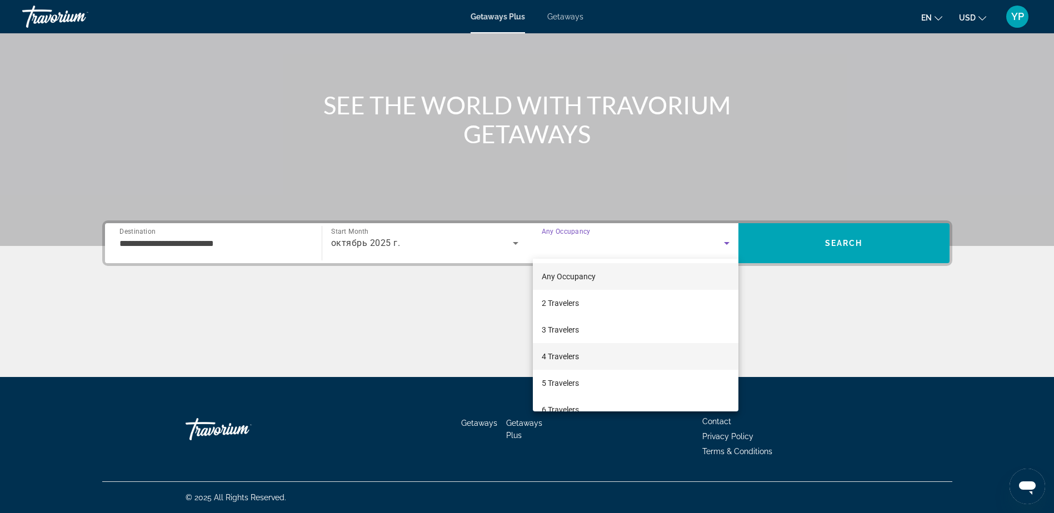
click at [575, 352] on span "4 Travelers" at bounding box center [560, 356] width 37 height 13
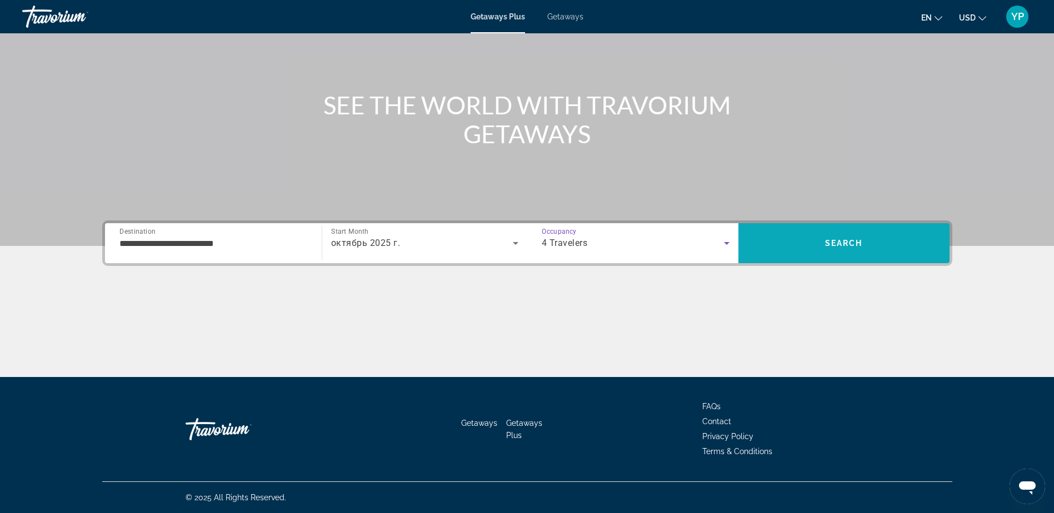
click at [874, 243] on span "Search" at bounding box center [843, 243] width 211 height 27
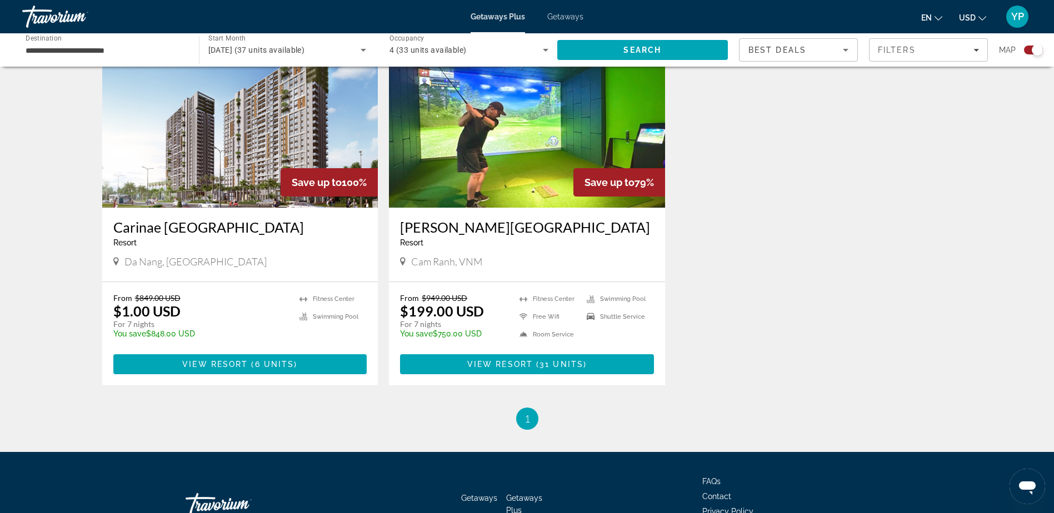
scroll to position [444, 0]
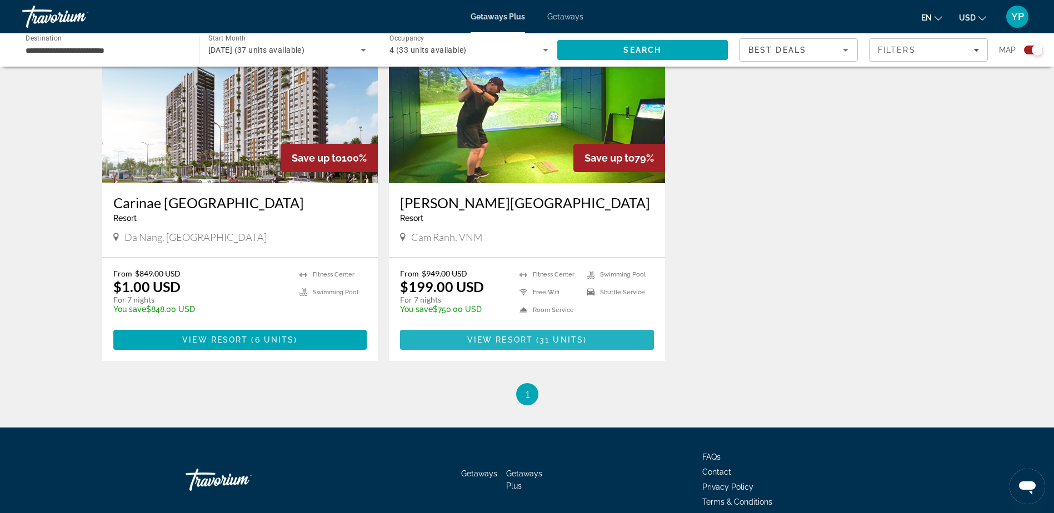
click at [560, 334] on span "Main content" at bounding box center [527, 340] width 254 height 27
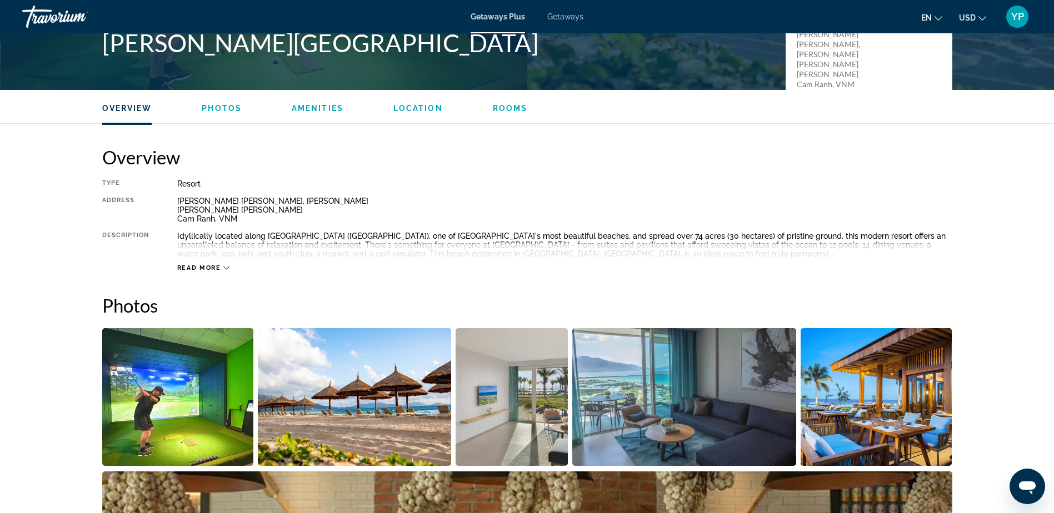
scroll to position [222, 0]
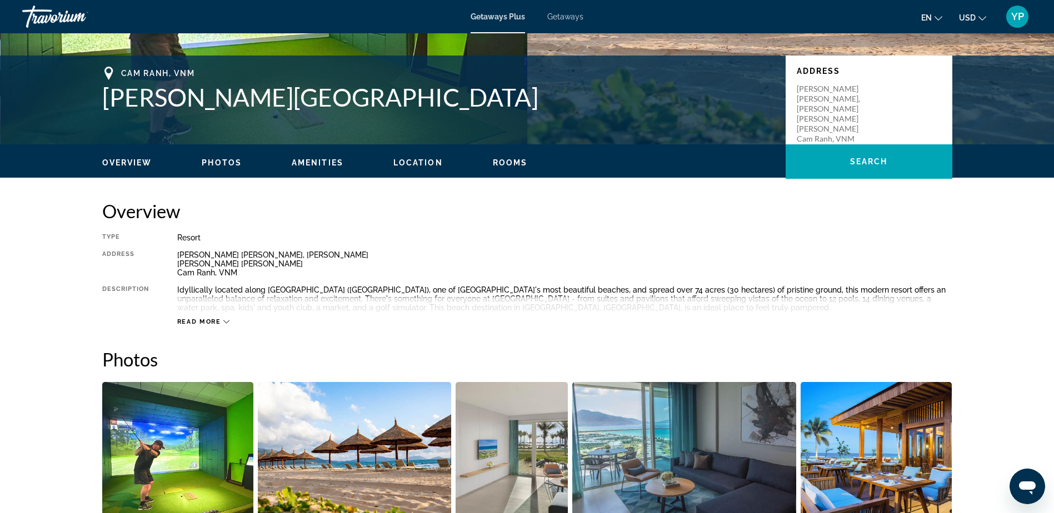
click at [218, 319] on span "Read more" at bounding box center [199, 321] width 44 height 7
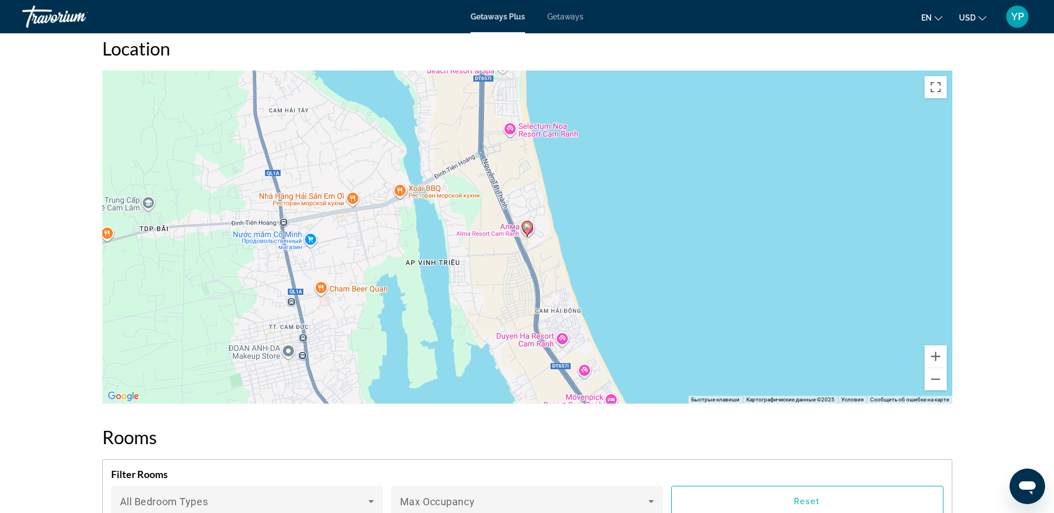
scroll to position [1277, 0]
